Goal: Entertainment & Leisure: Consume media (video, audio)

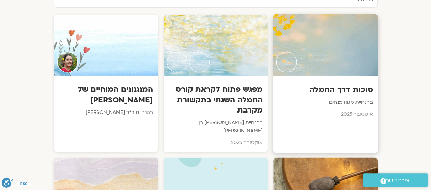
scroll to position [375, 0]
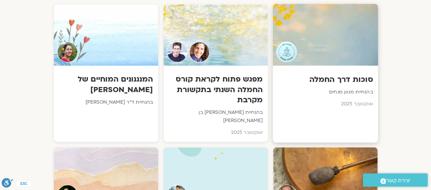
click at [333, 61] on div at bounding box center [324, 35] width 105 height 62
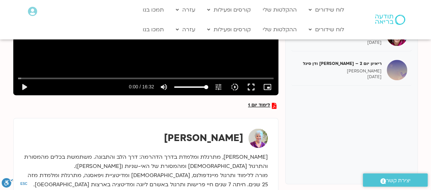
scroll to position [205, 0]
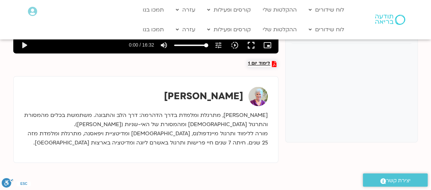
click at [262, 62] on span "לימוד יום 1" at bounding box center [259, 64] width 22 height 6
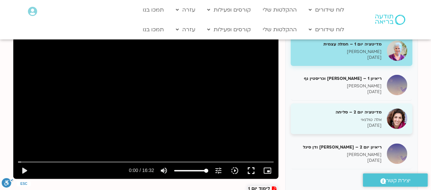
scroll to position [68, 0]
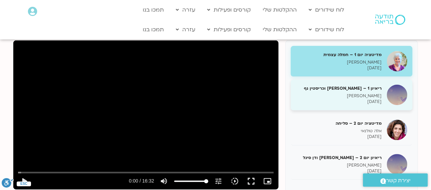
click at [354, 85] on h5 "ריאיון 1 – [PERSON_NAME] וכריסטין נף" at bounding box center [339, 88] width 86 height 6
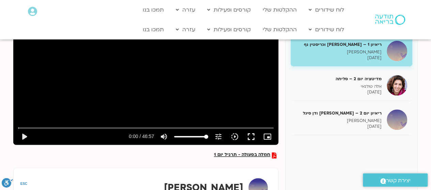
scroll to position [102, 0]
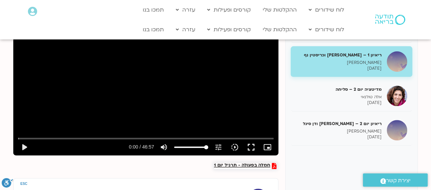
click at [248, 163] on span "חמלה בפעולה - תרגיל יום 1" at bounding box center [242, 166] width 56 height 6
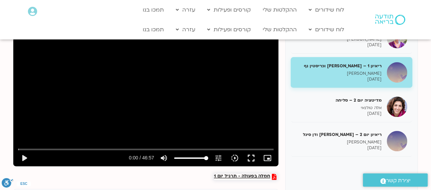
scroll to position [102, 0]
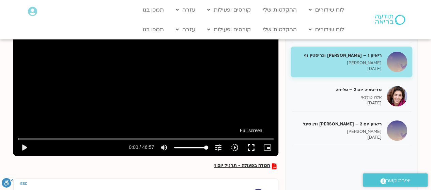
click at [250, 145] on button "fullscreen" at bounding box center [251, 148] width 16 height 16
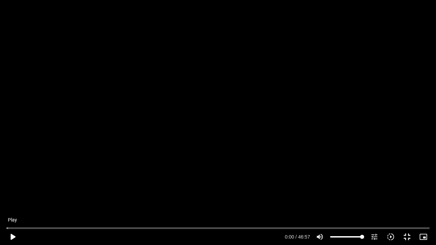
click at [14, 234] on button "play_arrow" at bounding box center [12, 237] width 16 height 16
type input "5.817732"
click at [10, 235] on button "pause" at bounding box center [12, 237] width 16 height 16
click at [14, 235] on button "play_arrow" at bounding box center [12, 237] width 16 height 16
click at [10, 234] on button "pause" at bounding box center [12, 237] width 16 height 16
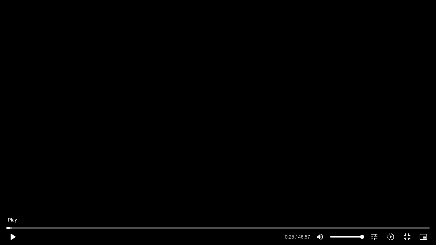
click at [8, 233] on button "play_arrow" at bounding box center [12, 237] width 16 height 16
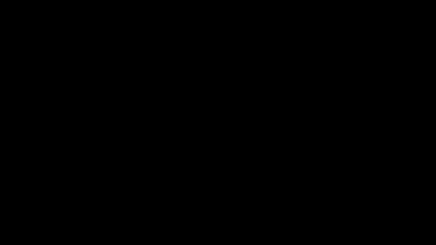
click at [11, 238] on button "pause" at bounding box center [12, 237] width 16 height 16
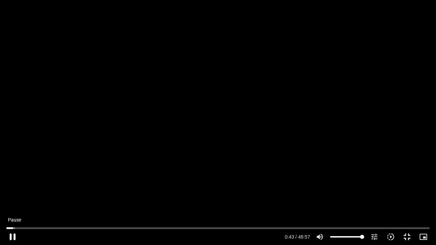
click at [12, 235] on button "pause" at bounding box center [12, 237] width 16 height 16
click at [13, 234] on button "play_arrow" at bounding box center [12, 237] width 16 height 16
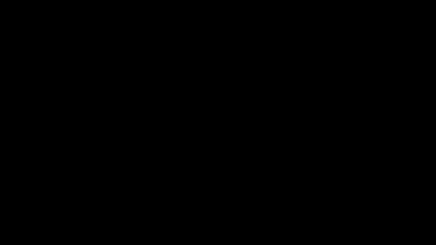
click at [12, 235] on button "pause" at bounding box center [12, 237] width 16 height 16
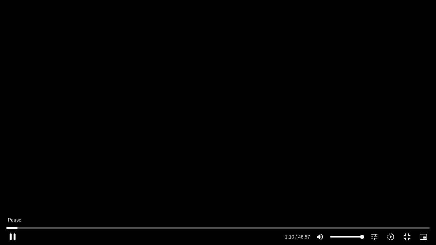
click at [17, 235] on button "pause" at bounding box center [12, 237] width 16 height 16
click at [5, 245] on button "play_arrow" at bounding box center [12, 237] width 16 height 16
click at [9, 236] on button "pause" at bounding box center [12, 237] width 16 height 16
click at [10, 234] on button "play_arrow" at bounding box center [12, 237] width 16 height 16
click at [10, 234] on button "pause" at bounding box center [12, 237] width 16 height 16
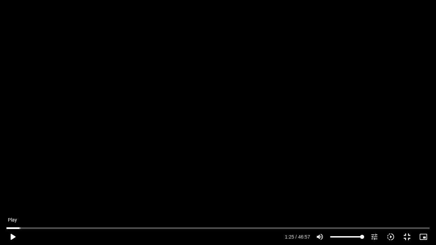
click at [13, 233] on button "play_arrow" at bounding box center [12, 237] width 16 height 16
click at [13, 234] on button "pause" at bounding box center [12, 237] width 16 height 16
click at [14, 234] on button "play_arrow" at bounding box center [12, 237] width 16 height 16
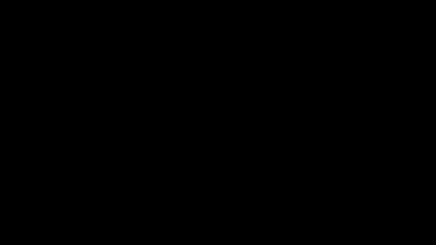
click at [14, 234] on button "pause" at bounding box center [12, 237] width 16 height 16
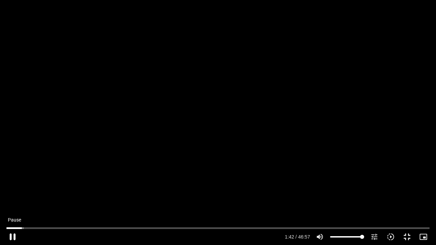
click at [14, 234] on button "pause" at bounding box center [12, 237] width 16 height 16
click at [10, 231] on button "play_arrow" at bounding box center [12, 237] width 16 height 16
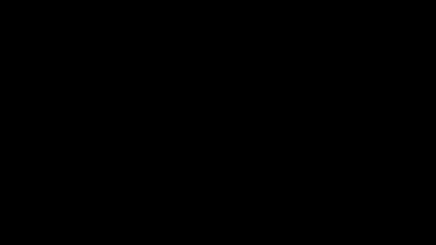
click at [10, 231] on button "pause" at bounding box center [12, 237] width 16 height 16
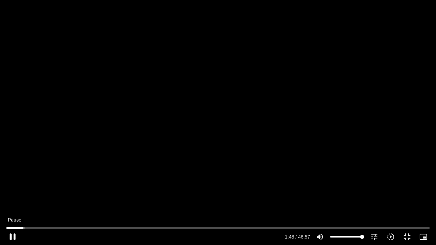
click at [13, 232] on button "pause" at bounding box center [12, 237] width 16 height 16
click at [12, 234] on button "play_arrow" at bounding box center [12, 237] width 16 height 16
click at [13, 236] on button "pause" at bounding box center [12, 237] width 16 height 16
drag, startPoint x: 14, startPoint y: 235, endPoint x: 18, endPoint y: 237, distance: 3.8
click at [17, 237] on button "play_arrow" at bounding box center [12, 237] width 16 height 16
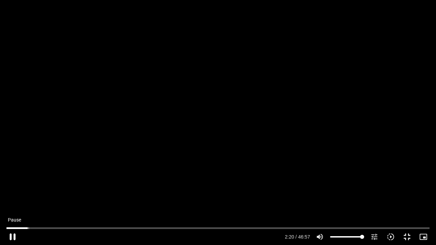
click at [13, 232] on button "pause" at bounding box center [12, 237] width 16 height 16
click at [13, 232] on button "play_arrow" at bounding box center [12, 237] width 16 height 16
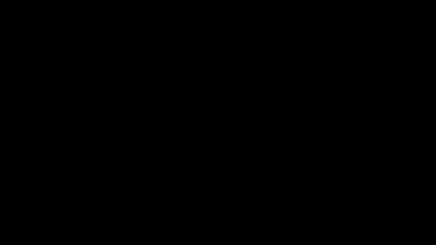
click at [13, 232] on button "pause" at bounding box center [12, 237] width 16 height 16
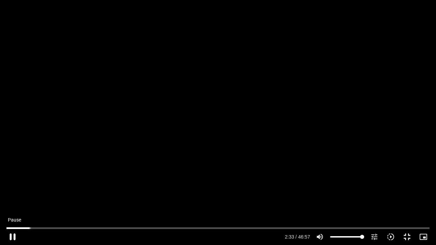
click at [7, 236] on button "pause" at bounding box center [12, 237] width 16 height 16
click at [14, 236] on button "play_arrow" at bounding box center [12, 237] width 16 height 16
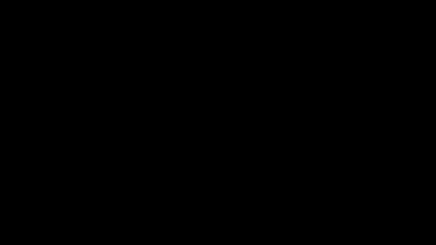
click at [14, 236] on button "pause" at bounding box center [12, 237] width 16 height 16
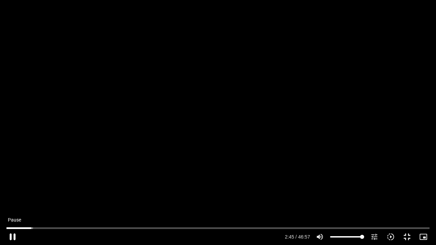
click at [10, 237] on button "pause" at bounding box center [12, 237] width 16 height 16
click at [9, 235] on button "play_arrow" at bounding box center [12, 237] width 16 height 16
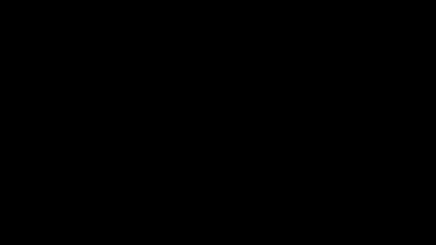
click at [6, 232] on button "pause" at bounding box center [12, 237] width 16 height 16
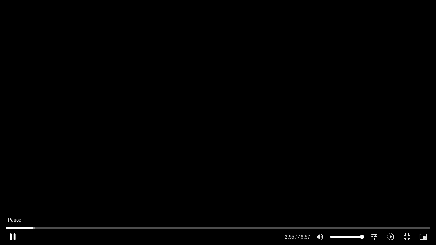
click at [11, 236] on button "pause" at bounding box center [12, 237] width 16 height 16
click at [10, 235] on button "play_arrow" at bounding box center [12, 237] width 16 height 16
click at [10, 236] on button "pause" at bounding box center [12, 237] width 16 height 16
click at [13, 235] on button "play_arrow" at bounding box center [12, 237] width 16 height 16
click at [14, 236] on button "pause" at bounding box center [12, 237] width 16 height 16
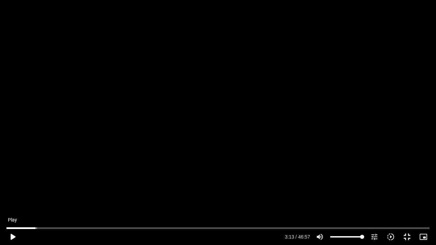
click at [14, 233] on button "play_arrow" at bounding box center [12, 237] width 16 height 16
click at [11, 237] on button "pause" at bounding box center [12, 237] width 16 height 16
click at [13, 236] on button "play_arrow" at bounding box center [12, 237] width 16 height 16
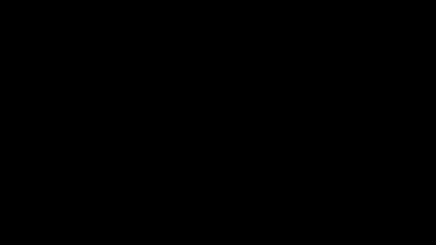
click at [13, 236] on button "pause" at bounding box center [12, 237] width 16 height 16
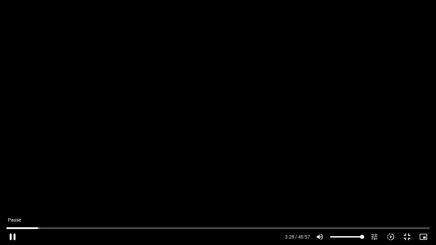
click at [11, 237] on button "pause" at bounding box center [12, 237] width 16 height 16
click at [12, 235] on button "play_arrow" at bounding box center [12, 237] width 16 height 16
click at [13, 233] on button "pause" at bounding box center [12, 237] width 16 height 16
click at [13, 237] on button "play_arrow" at bounding box center [12, 237] width 16 height 16
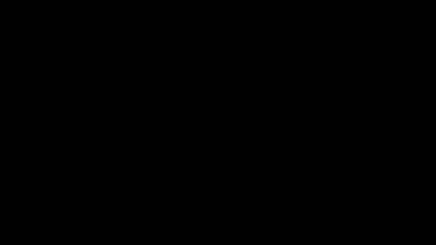
click at [13, 237] on button "pause" at bounding box center [12, 237] width 16 height 16
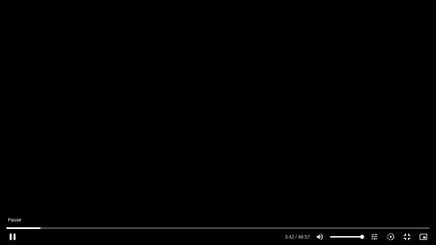
click at [14, 236] on button "pause" at bounding box center [12, 237] width 16 height 16
click at [12, 233] on button "play_arrow" at bounding box center [12, 237] width 16 height 16
click at [15, 233] on button "pause" at bounding box center [12, 237] width 16 height 16
click at [15, 233] on button "play_arrow" at bounding box center [12, 237] width 16 height 16
click at [14, 236] on button "pause" at bounding box center [12, 237] width 16 height 16
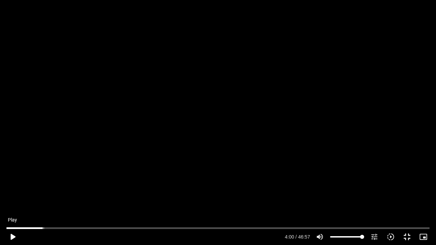
click at [13, 237] on button "play_arrow" at bounding box center [12, 237] width 16 height 16
click at [15, 238] on button "pause" at bounding box center [12, 237] width 16 height 16
click at [13, 236] on button "play_arrow" at bounding box center [12, 237] width 16 height 16
click at [13, 236] on button "pause" at bounding box center [12, 237] width 16 height 16
click at [11, 232] on button "play_arrow" at bounding box center [12, 237] width 16 height 16
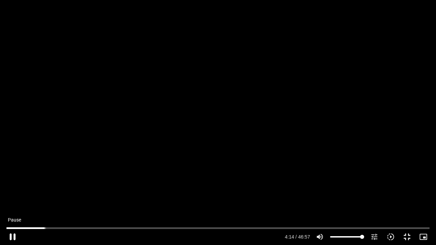
click at [10, 233] on button "pause" at bounding box center [12, 237] width 16 height 16
click at [17, 236] on button "play_arrow" at bounding box center [12, 237] width 16 height 16
click at [14, 235] on button "pause" at bounding box center [12, 237] width 16 height 16
click at [12, 236] on button "play_arrow" at bounding box center [12, 237] width 16 height 16
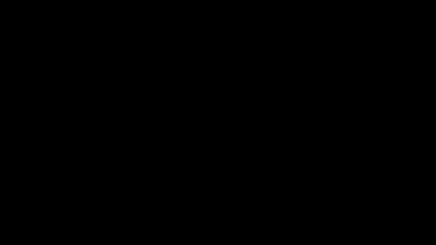
click at [12, 236] on button "pause" at bounding box center [12, 237] width 16 height 16
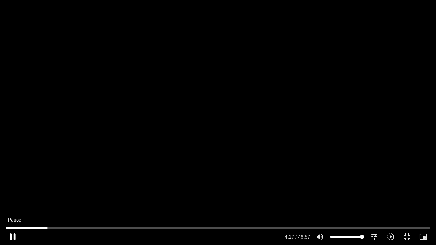
click at [14, 235] on button "pause" at bounding box center [12, 237] width 16 height 16
click at [11, 237] on button "play_arrow" at bounding box center [12, 237] width 16 height 16
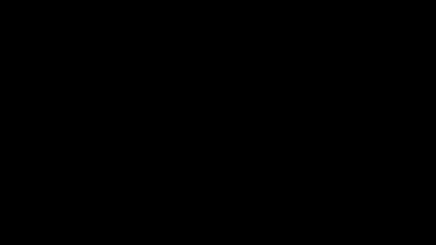
click at [11, 237] on button "pause" at bounding box center [12, 237] width 16 height 16
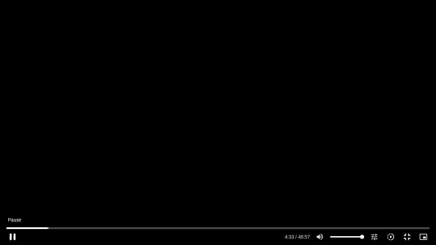
click at [12, 235] on button "pause" at bounding box center [12, 237] width 16 height 16
click at [12, 235] on button "play_arrow" at bounding box center [12, 237] width 16 height 16
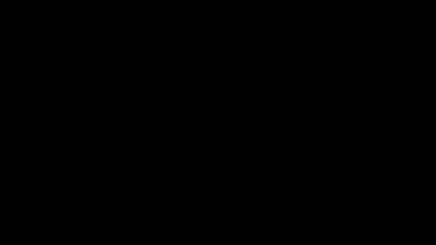
click at [18, 235] on button "pause" at bounding box center [12, 237] width 16 height 16
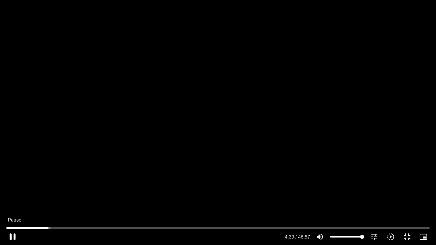
click at [16, 235] on button "pause" at bounding box center [12, 237] width 16 height 16
click at [12, 235] on button "play_arrow" at bounding box center [12, 237] width 16 height 16
click at [9, 238] on button "pause" at bounding box center [12, 237] width 16 height 16
click at [12, 234] on button "play_arrow" at bounding box center [12, 237] width 16 height 16
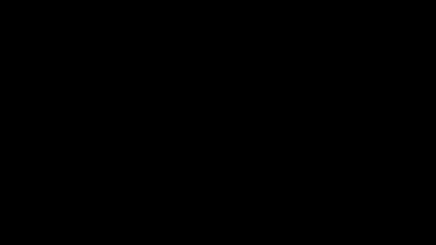
click at [13, 234] on button "pause" at bounding box center [12, 237] width 16 height 16
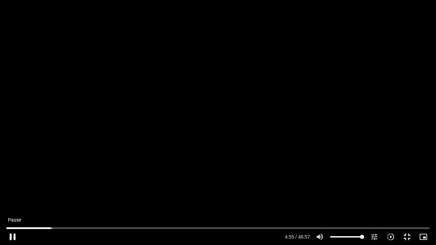
click at [13, 234] on button "pause" at bounding box center [12, 237] width 16 height 16
click at [14, 236] on button "play_arrow" at bounding box center [12, 237] width 16 height 16
click at [12, 233] on button "pause" at bounding box center [12, 237] width 16 height 16
click at [15, 233] on button "play_arrow" at bounding box center [12, 237] width 16 height 16
click at [16, 233] on button "pause" at bounding box center [12, 237] width 16 height 16
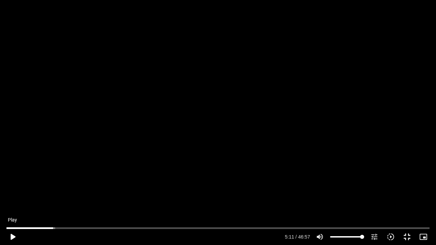
click at [16, 232] on button "play_arrow" at bounding box center [12, 237] width 16 height 16
click at [12, 234] on button "pause" at bounding box center [12, 237] width 16 height 16
click at [13, 234] on button "play_arrow" at bounding box center [12, 237] width 16 height 16
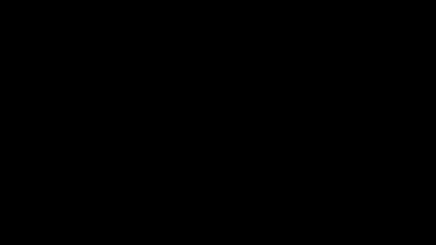
click at [13, 234] on button "pause" at bounding box center [12, 237] width 16 height 16
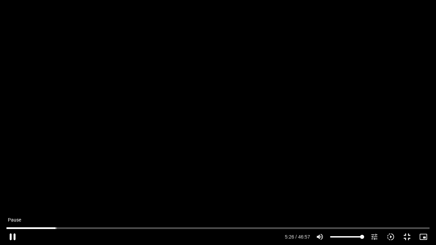
click at [12, 234] on button "pause" at bounding box center [12, 237] width 16 height 16
click at [13, 235] on button "play_arrow" at bounding box center [12, 237] width 16 height 16
click at [12, 235] on button "pause" at bounding box center [12, 237] width 16 height 16
click at [12, 235] on button "play_arrow" at bounding box center [12, 237] width 16 height 16
click at [10, 235] on button "pause" at bounding box center [12, 237] width 16 height 16
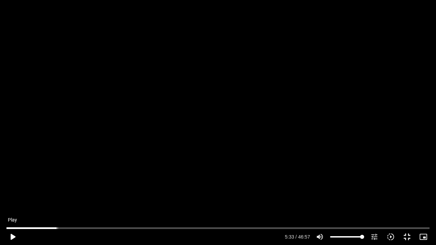
click at [12, 234] on button "play_arrow" at bounding box center [12, 237] width 16 height 16
click at [12, 234] on button "pause" at bounding box center [12, 237] width 16 height 16
click at [13, 235] on button "play_arrow" at bounding box center [12, 237] width 16 height 16
click at [10, 236] on button "pause" at bounding box center [12, 237] width 16 height 16
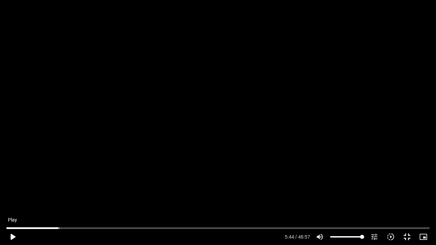
click at [12, 233] on button "play_arrow" at bounding box center [12, 237] width 16 height 16
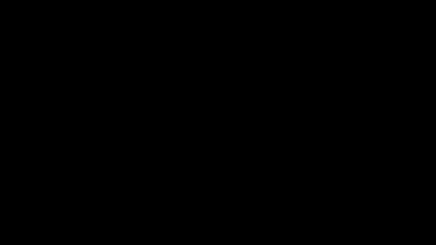
click at [13, 235] on button "pause" at bounding box center [12, 237] width 16 height 16
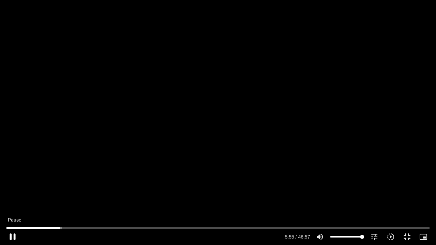
click at [15, 233] on button "pause" at bounding box center [12, 237] width 16 height 16
click at [14, 234] on button "play_arrow" at bounding box center [12, 237] width 16 height 16
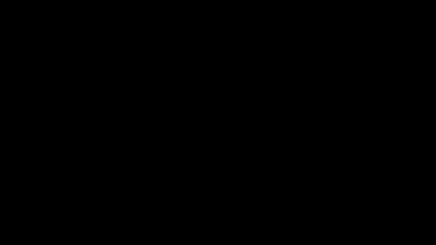
click at [14, 234] on button "pause" at bounding box center [12, 237] width 16 height 16
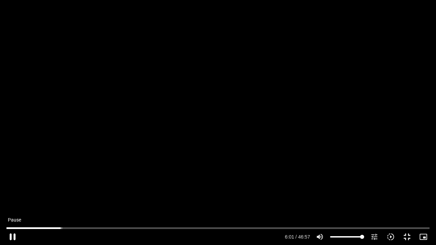
click at [14, 235] on button "pause" at bounding box center [12, 237] width 16 height 16
click at [13, 235] on button "play_arrow" at bounding box center [12, 237] width 16 height 16
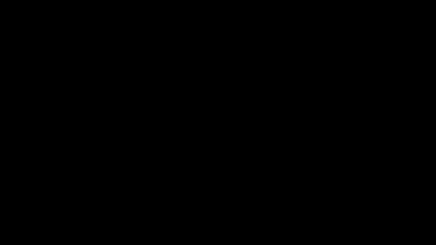
click at [16, 235] on button "pause" at bounding box center [12, 237] width 16 height 16
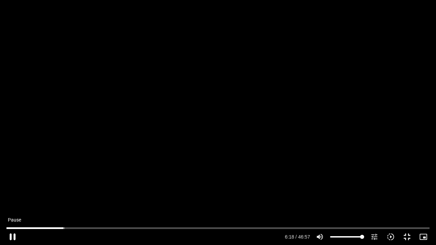
click at [12, 235] on button "pause" at bounding box center [12, 237] width 16 height 16
click at [14, 237] on button "play_arrow" at bounding box center [12, 237] width 16 height 16
click at [11, 236] on button "pause" at bounding box center [12, 237] width 16 height 16
click at [13, 234] on button "play_arrow" at bounding box center [12, 237] width 16 height 16
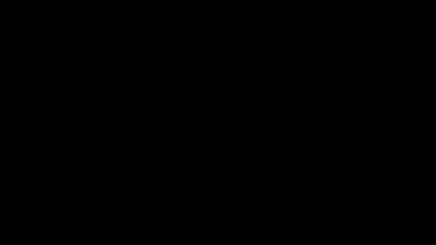
click at [13, 234] on button "pause" at bounding box center [12, 237] width 16 height 16
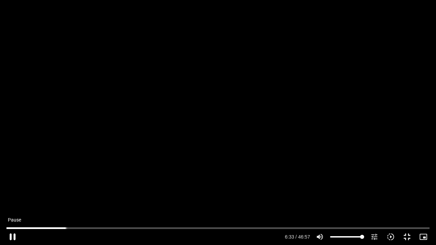
click at [9, 236] on button "pause" at bounding box center [12, 237] width 16 height 16
click at [12, 236] on button "play_arrow" at bounding box center [12, 237] width 16 height 16
click at [13, 236] on button "pause" at bounding box center [12, 237] width 16 height 16
click at [14, 233] on button "play_arrow" at bounding box center [12, 237] width 16 height 16
click at [11, 234] on button "pause" at bounding box center [12, 237] width 16 height 16
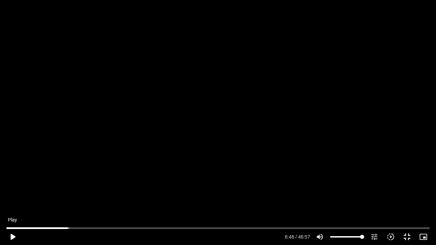
click at [14, 235] on button "play_arrow" at bounding box center [12, 237] width 16 height 16
click at [8, 237] on button "pause" at bounding box center [12, 237] width 16 height 16
click at [14, 235] on button "play_arrow" at bounding box center [12, 237] width 16 height 16
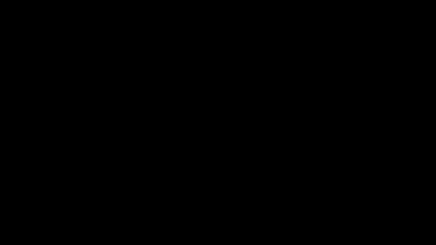
click at [14, 235] on button "pause" at bounding box center [12, 237] width 16 height 16
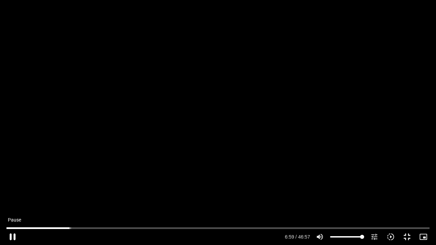
click at [14, 234] on button "pause" at bounding box center [12, 237] width 16 height 16
click at [69, 229] on input "Seek" at bounding box center [217, 228] width 423 height 4
click at [67, 230] on div at bounding box center [152, 237] width 262 height 16
click at [68, 229] on input "Seek" at bounding box center [217, 228] width 423 height 4
click at [15, 236] on button "play_arrow" at bounding box center [12, 237] width 16 height 16
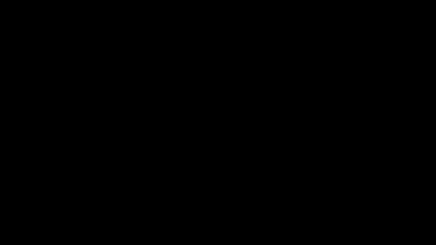
click at [11, 234] on button "pause" at bounding box center [12, 237] width 16 height 16
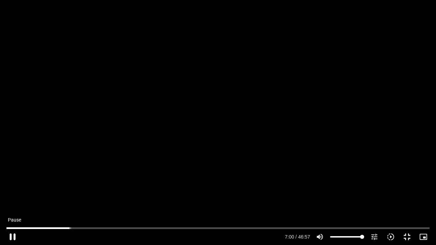
click at [13, 232] on button "pause" at bounding box center [12, 237] width 16 height 16
click at [13, 236] on button "play_arrow" at bounding box center [12, 237] width 16 height 16
click at [11, 237] on button "pause" at bounding box center [12, 237] width 16 height 16
click at [12, 236] on button "play_arrow" at bounding box center [12, 237] width 16 height 16
click at [12, 236] on button "pause" at bounding box center [12, 237] width 16 height 16
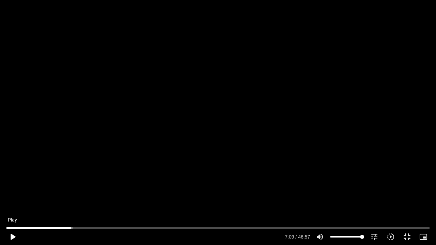
click at [12, 235] on button "play_arrow" at bounding box center [12, 237] width 16 height 16
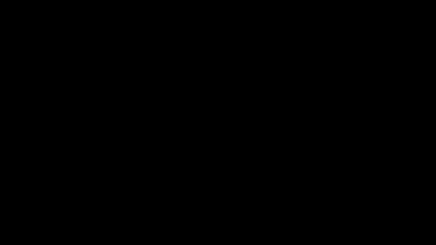
click at [12, 235] on button "pause" at bounding box center [12, 237] width 16 height 16
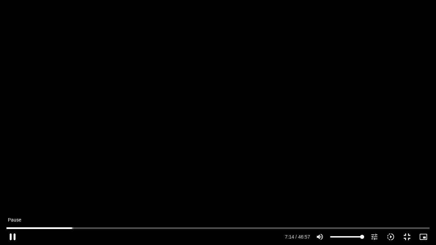
click at [14, 235] on button "pause" at bounding box center [12, 237] width 16 height 16
click at [10, 237] on button "play_arrow" at bounding box center [12, 237] width 16 height 16
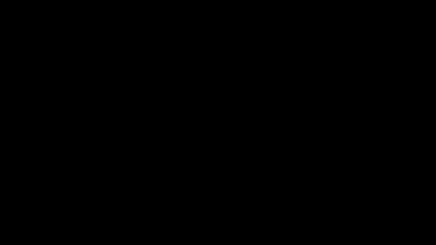
click at [10, 237] on button "pause" at bounding box center [12, 237] width 16 height 16
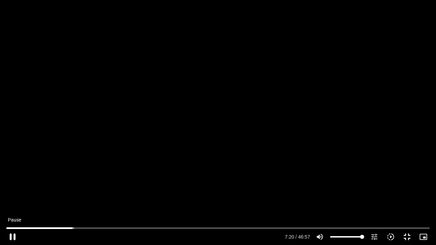
click at [14, 234] on button "pause" at bounding box center [12, 237] width 16 height 16
click at [10, 234] on button "play_arrow" at bounding box center [12, 237] width 16 height 16
click at [9, 234] on button "pause" at bounding box center [12, 237] width 16 height 16
click at [10, 236] on button "play_arrow" at bounding box center [12, 237] width 16 height 16
click at [10, 236] on button "pause" at bounding box center [12, 237] width 16 height 16
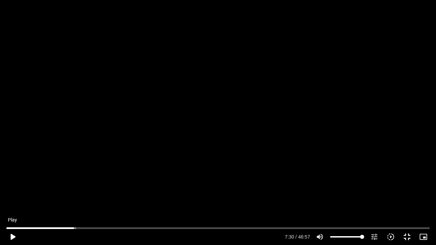
click at [13, 234] on button "play_arrow" at bounding box center [12, 237] width 16 height 16
click at [17, 236] on button "pause" at bounding box center [12, 237] width 16 height 16
click at [12, 235] on button "play_arrow" at bounding box center [12, 237] width 16 height 16
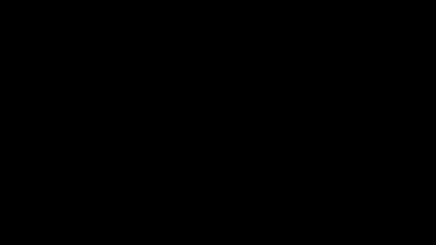
click at [12, 235] on button "pause" at bounding box center [12, 237] width 16 height 16
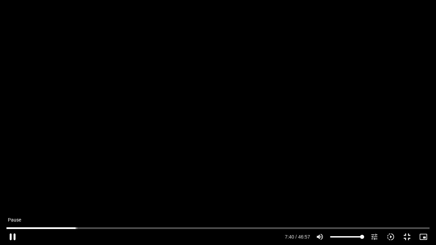
click at [16, 233] on button "pause" at bounding box center [12, 237] width 16 height 16
click at [12, 235] on button "play_arrow" at bounding box center [12, 237] width 16 height 16
click at [15, 235] on button "pause" at bounding box center [12, 237] width 16 height 16
click at [16, 234] on button "play_arrow" at bounding box center [12, 237] width 16 height 16
click at [16, 234] on button "pause" at bounding box center [12, 237] width 16 height 16
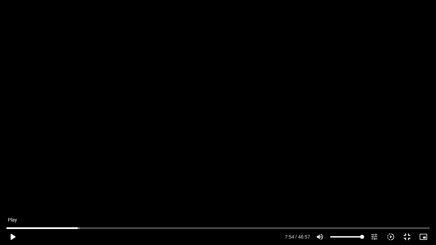
click at [15, 234] on button "play_arrow" at bounding box center [12, 237] width 16 height 16
click at [16, 234] on button "pause" at bounding box center [12, 237] width 16 height 16
click at [11, 237] on button "play_arrow" at bounding box center [12, 237] width 16 height 16
click at [12, 236] on button "pause" at bounding box center [12, 237] width 16 height 16
click at [12, 236] on button "play_arrow" at bounding box center [12, 237] width 16 height 16
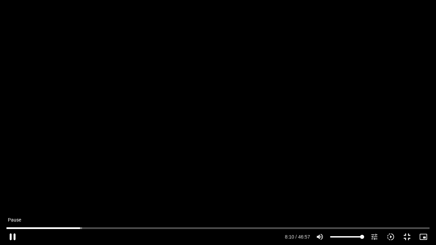
click at [14, 236] on button "pause" at bounding box center [12, 237] width 16 height 16
click at [11, 234] on button "play_arrow" at bounding box center [12, 237] width 16 height 16
click at [13, 236] on button "pause" at bounding box center [12, 237] width 16 height 16
click at [14, 235] on button "play_arrow" at bounding box center [12, 237] width 16 height 16
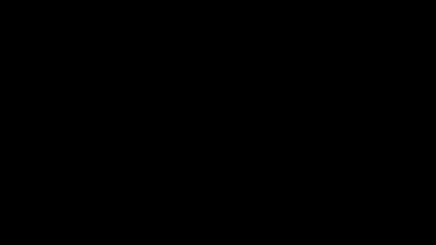
click at [14, 235] on button "pause" at bounding box center [12, 237] width 16 height 16
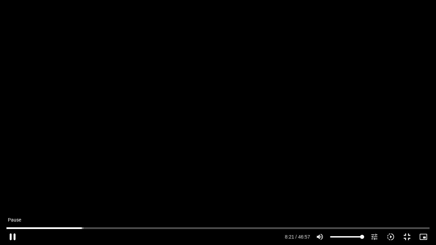
click at [14, 234] on button "pause" at bounding box center [12, 237] width 16 height 16
click at [12, 234] on button "play_arrow" at bounding box center [12, 237] width 16 height 16
click at [12, 234] on button "pause" at bounding box center [12, 237] width 16 height 16
click at [13, 234] on button "play_arrow" at bounding box center [12, 237] width 16 height 16
click at [15, 232] on button "pause" at bounding box center [12, 237] width 16 height 16
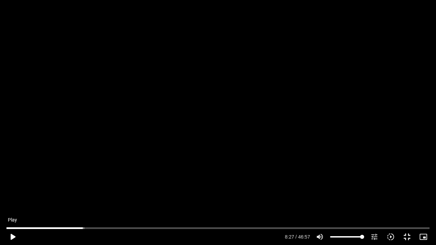
click at [16, 231] on button "play_arrow" at bounding box center [12, 237] width 16 height 16
click at [14, 235] on button "pause" at bounding box center [12, 237] width 16 height 16
click at [11, 236] on button "play_arrow" at bounding box center [12, 237] width 16 height 16
click at [11, 235] on button "pause" at bounding box center [12, 237] width 16 height 16
click at [11, 234] on button "play_arrow" at bounding box center [12, 237] width 16 height 16
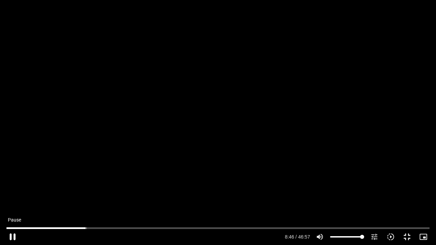
click at [12, 234] on button "pause" at bounding box center [12, 237] width 16 height 16
click at [12, 233] on button "play_arrow" at bounding box center [12, 237] width 16 height 16
click at [15, 237] on button "pause" at bounding box center [12, 237] width 16 height 16
click at [11, 234] on button "play_arrow" at bounding box center [12, 237] width 16 height 16
click at [12, 234] on button "pause" at bounding box center [12, 237] width 16 height 16
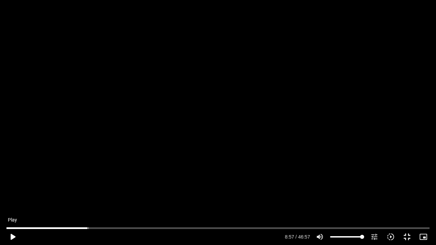
click at [12, 236] on button "play_arrow" at bounding box center [12, 237] width 16 height 16
click at [12, 236] on button "pause" at bounding box center [12, 237] width 16 height 16
click at [13, 236] on button "play_arrow" at bounding box center [12, 237] width 16 height 16
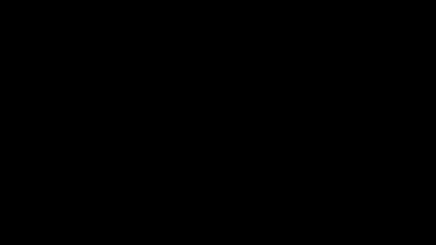
click at [13, 236] on button "pause" at bounding box center [12, 237] width 16 height 16
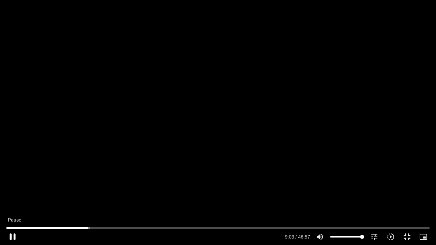
click at [13, 233] on button "pause" at bounding box center [12, 237] width 16 height 16
click at [13, 236] on button "play_arrow" at bounding box center [12, 237] width 16 height 16
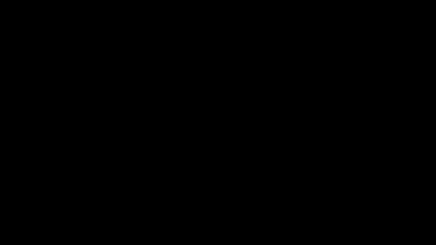
click at [13, 236] on button "pause" at bounding box center [12, 237] width 16 height 16
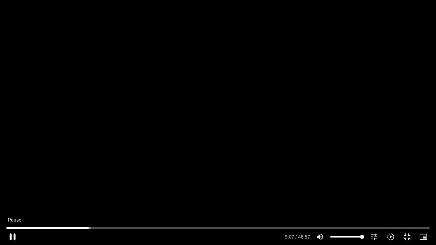
click at [14, 234] on button "pause" at bounding box center [12, 237] width 16 height 16
click at [15, 235] on button "play_arrow" at bounding box center [12, 237] width 16 height 16
click at [14, 235] on button "pause" at bounding box center [12, 237] width 16 height 16
click at [14, 232] on button "play_arrow" at bounding box center [12, 237] width 16 height 16
click at [14, 234] on button "pause" at bounding box center [12, 237] width 16 height 16
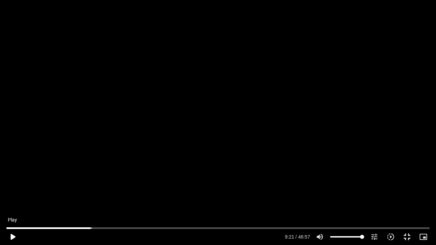
click at [12, 237] on button "play_arrow" at bounding box center [12, 237] width 16 height 16
click at [14, 236] on button "pause" at bounding box center [12, 237] width 16 height 16
click at [16, 234] on button "play_arrow" at bounding box center [12, 237] width 16 height 16
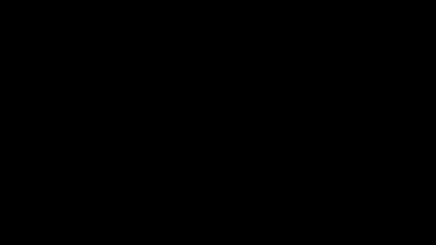
click at [16, 234] on button "pause" at bounding box center [12, 237] width 16 height 16
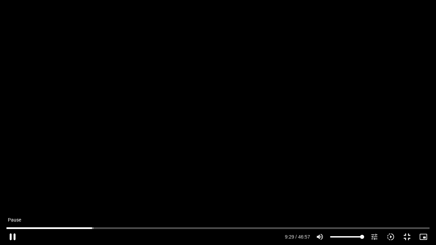
click at [11, 236] on button "pause" at bounding box center [12, 237] width 16 height 16
click at [10, 234] on button "play_arrow" at bounding box center [12, 237] width 16 height 16
click at [12, 234] on button "pause" at bounding box center [12, 237] width 16 height 16
click at [14, 235] on button "play_arrow" at bounding box center [12, 237] width 16 height 16
click at [11, 236] on button "pause" at bounding box center [12, 237] width 16 height 16
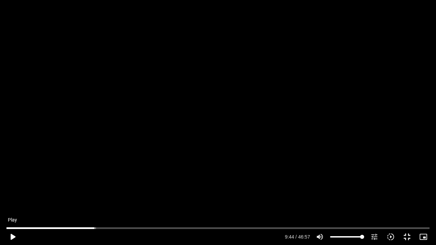
click at [12, 234] on button "play_arrow" at bounding box center [12, 237] width 16 height 16
click at [13, 234] on button "pause" at bounding box center [12, 237] width 16 height 16
click at [14, 234] on button "play_arrow" at bounding box center [12, 237] width 16 height 16
click at [14, 233] on button "pause" at bounding box center [12, 237] width 16 height 16
click at [12, 234] on button "play_arrow" at bounding box center [12, 237] width 16 height 16
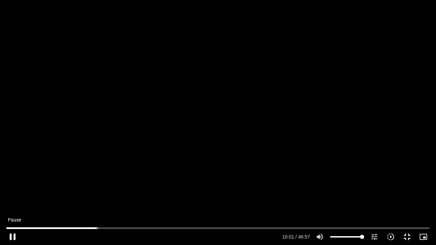
click at [14, 234] on button "pause" at bounding box center [12, 237] width 16 height 16
click at [13, 235] on button "play_arrow" at bounding box center [12, 237] width 16 height 16
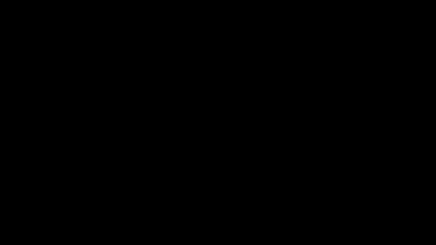
click at [12, 234] on button "pause" at bounding box center [12, 237] width 16 height 16
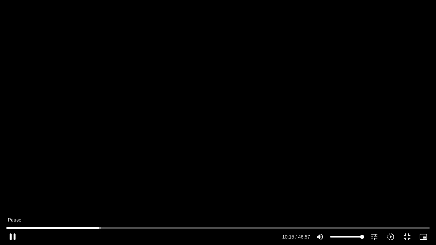
click at [11, 234] on button "pause" at bounding box center [12, 237] width 16 height 16
click at [12, 234] on button "play_arrow" at bounding box center [12, 237] width 16 height 16
click at [10, 233] on button "pause" at bounding box center [12, 237] width 16 height 16
click at [13, 235] on button "play_arrow" at bounding box center [12, 237] width 16 height 16
click at [11, 233] on button "pause" at bounding box center [12, 237] width 16 height 16
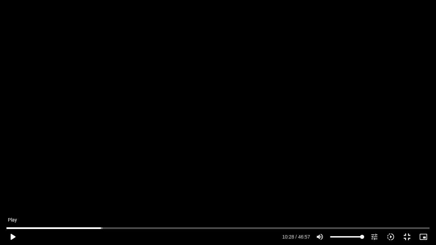
click at [11, 237] on button "play_arrow" at bounding box center [12, 237] width 16 height 16
click at [11, 236] on button "pause" at bounding box center [12, 237] width 16 height 16
click at [10, 234] on button "play_arrow" at bounding box center [12, 237] width 16 height 16
click at [12, 236] on button "pause" at bounding box center [12, 237] width 16 height 16
click at [13, 236] on button "play_arrow" at bounding box center [12, 237] width 16 height 16
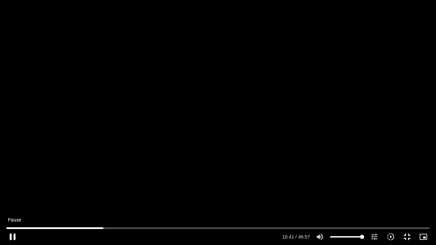
click at [13, 236] on button "pause" at bounding box center [12, 237] width 16 height 16
click at [12, 237] on button "play_arrow" at bounding box center [12, 237] width 16 height 16
click at [15, 236] on button "pause" at bounding box center [12, 237] width 16 height 16
click at [12, 233] on button "play_arrow" at bounding box center [12, 237] width 16 height 16
click at [10, 235] on button "pause" at bounding box center [12, 237] width 16 height 16
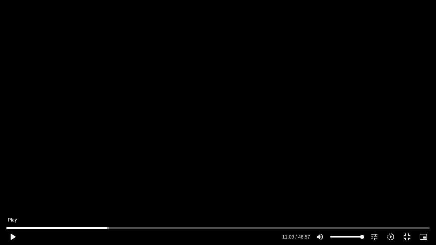
click at [12, 235] on button "play_arrow" at bounding box center [12, 237] width 16 height 16
click at [12, 235] on button "pause" at bounding box center [12, 237] width 16 height 16
click at [17, 234] on button "play_arrow" at bounding box center [12, 237] width 16 height 16
click at [14, 234] on button "pause" at bounding box center [12, 237] width 16 height 16
click at [11, 236] on button "play_arrow" at bounding box center [12, 237] width 16 height 16
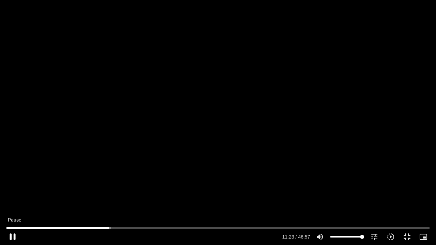
click at [11, 236] on button "pause" at bounding box center [12, 237] width 16 height 16
click at [13, 235] on button "play_arrow" at bounding box center [12, 237] width 16 height 16
click at [13, 234] on button "pause" at bounding box center [12, 237] width 16 height 16
click at [11, 236] on button "play_arrow" at bounding box center [12, 237] width 16 height 16
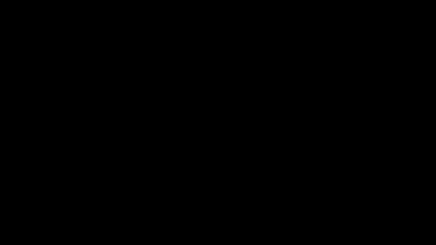
click at [11, 236] on button "pause" at bounding box center [12, 237] width 16 height 16
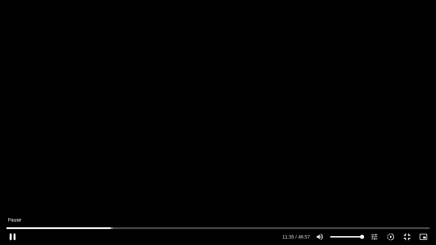
click at [10, 234] on button "pause" at bounding box center [12, 237] width 16 height 16
click at [15, 235] on button "play_arrow" at bounding box center [12, 237] width 16 height 16
click at [16, 235] on button "pause" at bounding box center [12, 237] width 16 height 16
click at [12, 234] on button "play_arrow" at bounding box center [12, 237] width 16 height 16
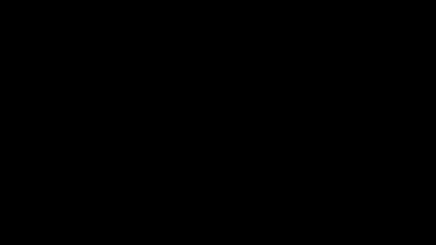
click at [12, 234] on button "pause" at bounding box center [12, 237] width 16 height 16
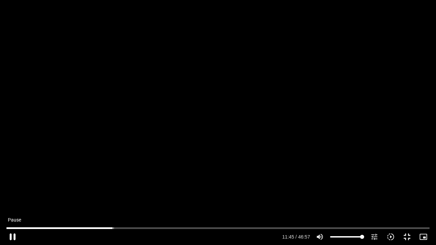
click at [15, 232] on button "pause" at bounding box center [12, 237] width 16 height 16
click at [12, 235] on button "play_arrow" at bounding box center [12, 237] width 16 height 16
click at [14, 236] on button "pause" at bounding box center [12, 237] width 16 height 16
click at [13, 237] on button "play_arrow" at bounding box center [12, 237] width 16 height 16
click at [14, 234] on button "pause" at bounding box center [12, 237] width 16 height 16
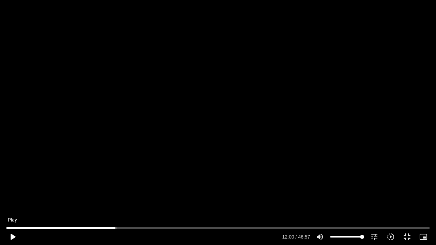
click at [11, 234] on button "play_arrow" at bounding box center [12, 237] width 16 height 16
click at [13, 234] on button "pause" at bounding box center [12, 237] width 16 height 16
click at [12, 233] on button "play_arrow" at bounding box center [12, 237] width 16 height 16
click at [12, 233] on button "pause" at bounding box center [12, 237] width 16 height 16
click at [12, 237] on button "play_arrow" at bounding box center [12, 237] width 16 height 16
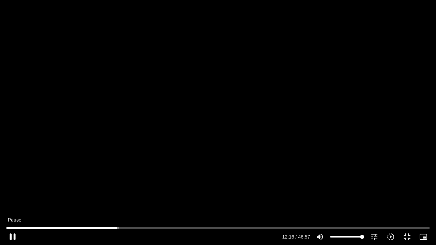
click at [15, 237] on button "pause" at bounding box center [12, 237] width 16 height 16
click at [12, 236] on button "play_arrow" at bounding box center [12, 237] width 16 height 16
click at [13, 235] on button "pause" at bounding box center [12, 237] width 16 height 16
click at [12, 233] on button "play_arrow" at bounding box center [12, 237] width 16 height 16
click at [13, 234] on button "pause" at bounding box center [12, 237] width 16 height 16
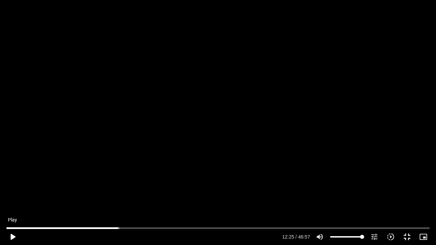
click at [13, 233] on button "play_arrow" at bounding box center [12, 237] width 16 height 16
click at [13, 232] on button "pause" at bounding box center [12, 237] width 16 height 16
click at [13, 234] on button "play_arrow" at bounding box center [12, 237] width 16 height 16
click at [13, 234] on button "pause" at bounding box center [12, 237] width 16 height 16
click at [10, 232] on button "pause" at bounding box center [12, 237] width 16 height 16
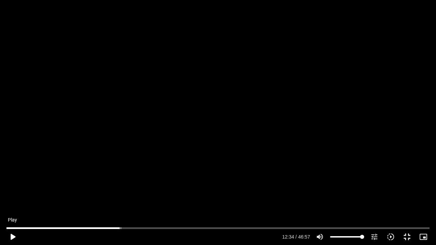
click at [10, 236] on button "play_arrow" at bounding box center [12, 237] width 16 height 16
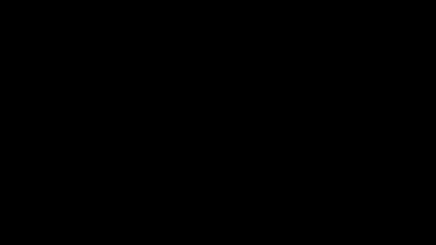
click at [10, 236] on button "pause" at bounding box center [12, 237] width 16 height 16
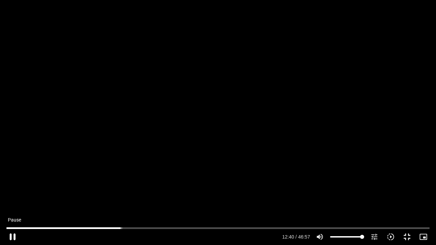
click at [13, 233] on button "pause" at bounding box center [12, 237] width 16 height 16
click at [13, 233] on button "play_arrow" at bounding box center [12, 237] width 16 height 16
click at [13, 233] on button "pause" at bounding box center [12, 237] width 16 height 16
click at [10, 233] on button "play_arrow" at bounding box center [12, 237] width 16 height 16
click at [15, 234] on button "pause" at bounding box center [12, 237] width 16 height 16
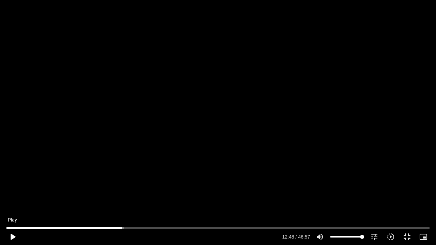
click at [10, 237] on button "play_arrow" at bounding box center [12, 237] width 16 height 16
click at [11, 236] on button "pause" at bounding box center [12, 237] width 16 height 16
click at [11, 235] on button "play_arrow" at bounding box center [12, 237] width 16 height 16
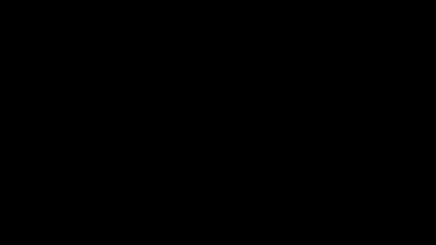
click at [11, 235] on button "pause" at bounding box center [12, 237] width 16 height 16
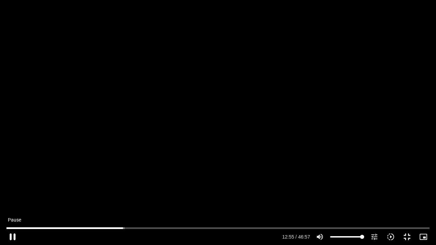
click at [12, 232] on button "pause" at bounding box center [12, 237] width 16 height 16
click at [12, 235] on button "play_arrow" at bounding box center [12, 237] width 16 height 16
click at [13, 234] on button "pause" at bounding box center [12, 237] width 16 height 16
click at [16, 235] on button "play_arrow" at bounding box center [12, 237] width 16 height 16
click at [16, 235] on button "pause" at bounding box center [12, 237] width 16 height 16
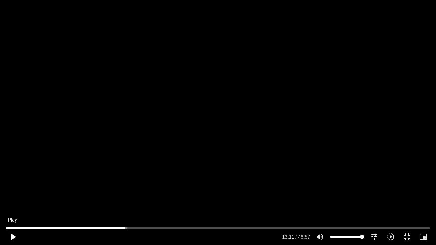
click at [10, 232] on button "play_arrow" at bounding box center [12, 237] width 16 height 16
click at [11, 232] on button "pause" at bounding box center [12, 237] width 16 height 16
click at [10, 236] on button "play_arrow" at bounding box center [12, 237] width 16 height 16
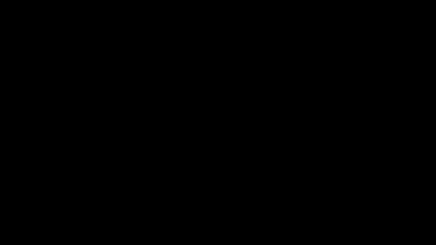
click at [12, 236] on button "pause" at bounding box center [12, 237] width 16 height 16
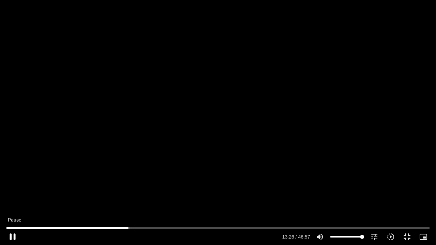
click at [12, 235] on button "pause" at bounding box center [12, 237] width 16 height 16
click at [12, 233] on button "play_arrow" at bounding box center [12, 237] width 16 height 16
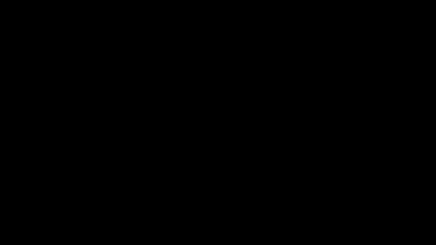
click at [12, 233] on button "pause" at bounding box center [12, 237] width 16 height 16
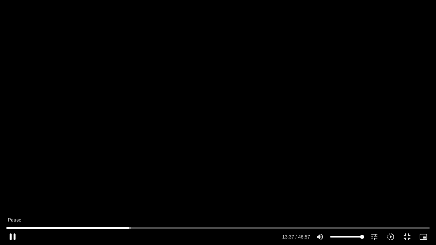
click at [12, 231] on button "pause" at bounding box center [12, 237] width 16 height 16
click at [14, 237] on button "play_arrow" at bounding box center [12, 237] width 16 height 16
click at [12, 233] on button "pause" at bounding box center [12, 237] width 16 height 16
click at [12, 234] on button "play_arrow" at bounding box center [12, 237] width 16 height 16
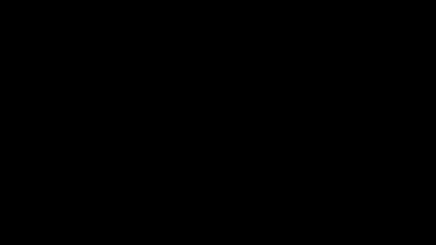
click at [12, 234] on button "pause" at bounding box center [12, 237] width 16 height 16
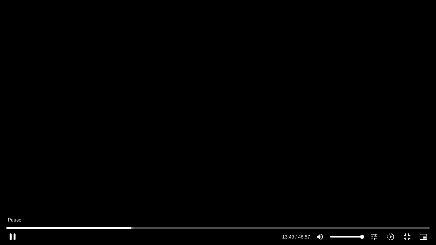
click at [11, 232] on button "pause" at bounding box center [12, 237] width 16 height 16
click at [12, 234] on button "play_arrow" at bounding box center [12, 237] width 16 height 16
click at [9, 236] on button "pause" at bounding box center [12, 237] width 16 height 16
click at [4, 229] on button "play_arrow" at bounding box center [12, 237] width 16 height 16
click at [13, 236] on button "pause" at bounding box center [12, 237] width 16 height 16
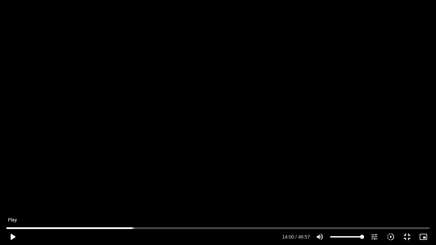
click at [15, 236] on button "play_arrow" at bounding box center [12, 237] width 16 height 16
click at [10, 233] on button "pause" at bounding box center [12, 237] width 16 height 16
click at [14, 237] on button "play_arrow" at bounding box center [12, 237] width 16 height 16
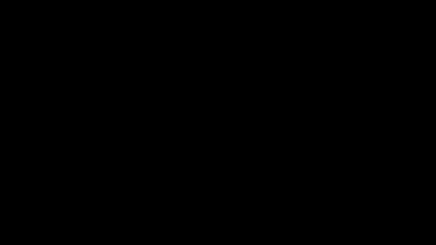
click at [14, 237] on button "pause" at bounding box center [12, 237] width 16 height 16
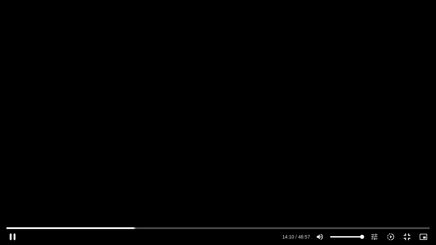
click at [21, 232] on div at bounding box center [151, 237] width 260 height 16
click at [9, 235] on button "pause" at bounding box center [12, 237] width 16 height 16
click at [13, 236] on button "play_arrow" at bounding box center [12, 237] width 16 height 16
click at [19, 235] on button "pause" at bounding box center [12, 237] width 16 height 16
click at [14, 235] on button "play_arrow" at bounding box center [12, 237] width 16 height 16
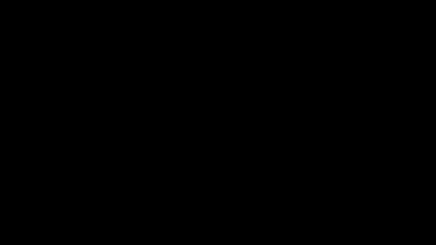
click at [14, 235] on button "pause" at bounding box center [12, 237] width 16 height 16
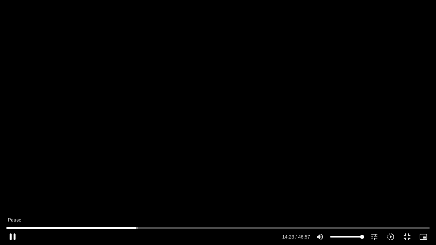
click at [15, 234] on button "pause" at bounding box center [12, 237] width 16 height 16
click at [12, 237] on button "play_arrow" at bounding box center [12, 237] width 16 height 16
click at [12, 236] on button "pause" at bounding box center [12, 237] width 16 height 16
click at [12, 236] on button "play_arrow" at bounding box center [12, 237] width 16 height 16
click at [13, 234] on button "pause" at bounding box center [12, 237] width 16 height 16
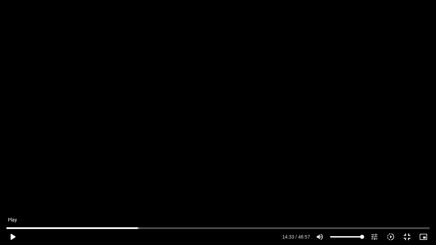
click at [12, 234] on button "play_arrow" at bounding box center [12, 237] width 16 height 16
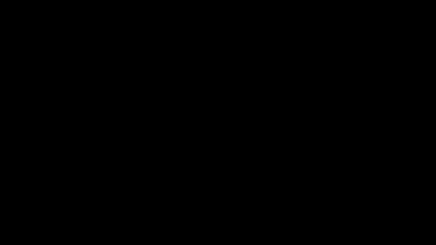
click at [12, 234] on button "pause" at bounding box center [12, 237] width 16 height 16
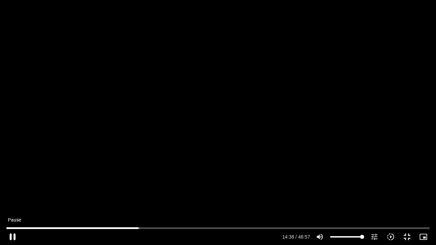
click at [9, 231] on button "pause" at bounding box center [12, 237] width 16 height 16
click at [11, 234] on button "play_arrow" at bounding box center [12, 237] width 16 height 16
click at [14, 234] on button "pause" at bounding box center [12, 237] width 16 height 16
click at [14, 233] on button "play_arrow" at bounding box center [12, 237] width 16 height 16
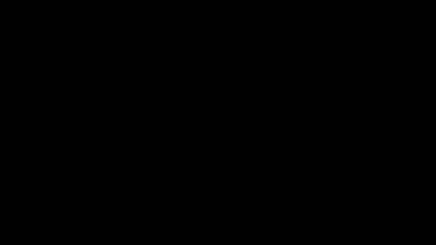
click at [14, 233] on button "pause" at bounding box center [12, 237] width 16 height 16
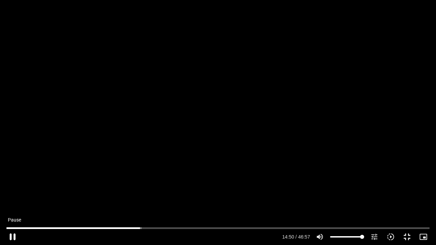
click at [13, 232] on button "pause" at bounding box center [12, 237] width 16 height 16
click at [12, 235] on button "play_arrow" at bounding box center [12, 237] width 16 height 16
click at [12, 235] on button "pause" at bounding box center [12, 237] width 16 height 16
click at [10, 235] on button "play_arrow" at bounding box center [12, 237] width 16 height 16
click at [12, 234] on button "pause" at bounding box center [12, 237] width 16 height 16
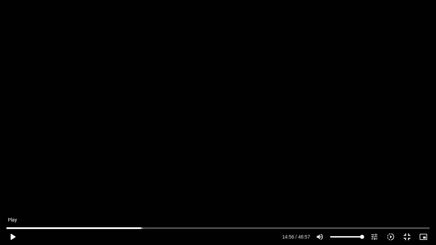
click at [13, 234] on button "play_arrow" at bounding box center [12, 237] width 16 height 16
click at [13, 234] on button "pause" at bounding box center [12, 237] width 16 height 16
click at [11, 233] on button "play_arrow" at bounding box center [12, 237] width 16 height 16
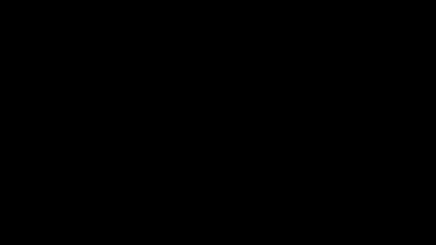
click at [12, 233] on button "pause" at bounding box center [12, 237] width 16 height 16
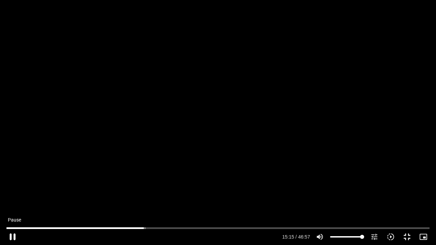
click at [15, 237] on button "pause" at bounding box center [12, 237] width 16 height 16
click at [15, 236] on button "play_arrow" at bounding box center [12, 237] width 16 height 16
click at [13, 235] on button "pause" at bounding box center [12, 237] width 16 height 16
click at [10, 233] on button "play_arrow" at bounding box center [12, 237] width 16 height 16
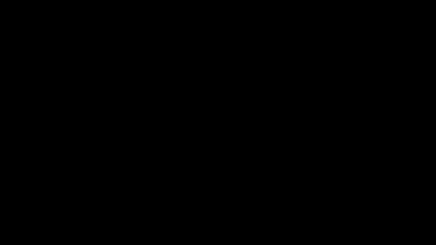
click at [10, 233] on button "pause" at bounding box center [12, 237] width 16 height 16
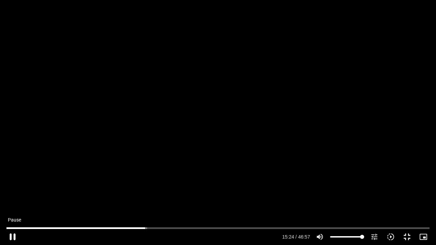
click at [11, 232] on button "pause" at bounding box center [12, 237] width 16 height 16
click at [14, 235] on button "play_arrow" at bounding box center [12, 237] width 16 height 16
click at [15, 234] on button "pause" at bounding box center [12, 237] width 16 height 16
click at [13, 231] on button "play_arrow" at bounding box center [12, 237] width 16 height 16
click at [12, 234] on button "pause" at bounding box center [12, 237] width 16 height 16
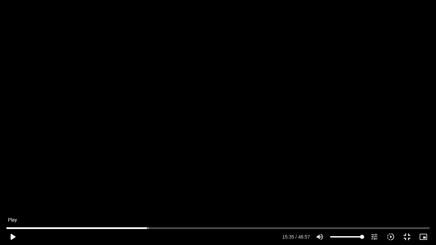
click at [11, 234] on button "play_arrow" at bounding box center [12, 237] width 16 height 16
click at [12, 234] on button "pause" at bounding box center [12, 237] width 16 height 16
click at [14, 235] on button "play_arrow" at bounding box center [12, 237] width 16 height 16
click at [11, 234] on button "pause" at bounding box center [12, 237] width 16 height 16
click at [13, 236] on button "play_arrow" at bounding box center [12, 237] width 16 height 16
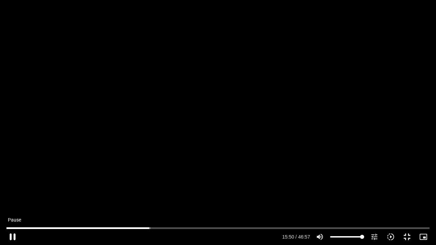
click at [11, 235] on button "pause" at bounding box center [12, 237] width 16 height 16
click at [13, 234] on button "play_arrow" at bounding box center [12, 237] width 16 height 16
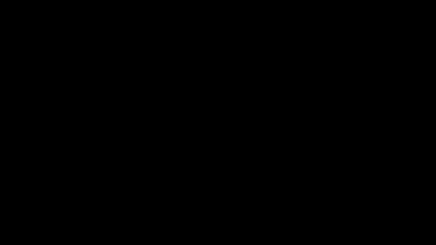
click at [13, 234] on button "pause" at bounding box center [12, 237] width 16 height 16
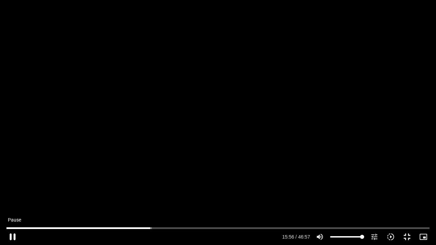
click at [13, 233] on button "pause" at bounding box center [12, 237] width 16 height 16
click at [13, 233] on button "play_arrow" at bounding box center [12, 237] width 16 height 16
click at [13, 233] on button "pause" at bounding box center [12, 237] width 16 height 16
click at [14, 234] on button "play_arrow" at bounding box center [12, 237] width 16 height 16
click at [14, 234] on button "pause" at bounding box center [12, 237] width 16 height 16
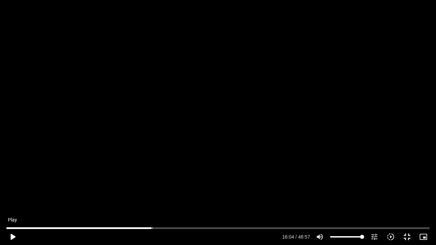
click at [13, 234] on button "play_arrow" at bounding box center [12, 237] width 16 height 16
click at [14, 234] on button "pause" at bounding box center [12, 237] width 16 height 16
click at [15, 236] on button "play_arrow" at bounding box center [12, 237] width 16 height 16
click at [14, 236] on button "pause" at bounding box center [12, 237] width 16 height 16
click at [12, 236] on button "play_arrow" at bounding box center [12, 237] width 16 height 16
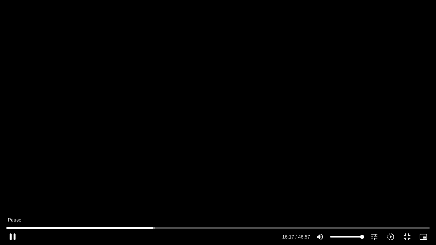
click at [14, 236] on button "pause" at bounding box center [12, 237] width 16 height 16
click at [15, 233] on button "play_arrow" at bounding box center [12, 237] width 16 height 16
click at [15, 234] on button "pause" at bounding box center [12, 237] width 16 height 16
click at [11, 233] on button "play_arrow" at bounding box center [12, 237] width 16 height 16
click at [12, 236] on button "pause" at bounding box center [12, 237] width 16 height 16
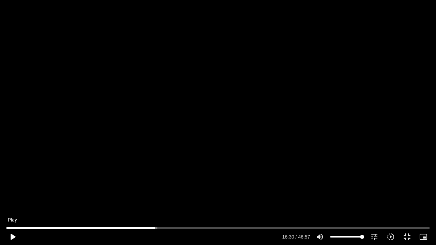
click at [11, 237] on button "play_arrow" at bounding box center [12, 237] width 16 height 16
click at [13, 235] on button "pause" at bounding box center [12, 237] width 16 height 16
click at [12, 237] on button "play_arrow" at bounding box center [12, 237] width 16 height 16
click at [11, 235] on button "pause" at bounding box center [12, 237] width 16 height 16
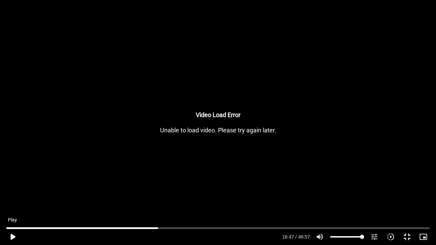
click at [13, 235] on button "play_arrow" at bounding box center [12, 237] width 16 height 16
click at [244, 123] on div "Video Load Error Unable to load video. Please try again later." at bounding box center [218, 122] width 130 height 50
click at [296, 131] on div "Skip Ad 29:12 pause 16:51 / 46:57 volume_up Mute tune Resolution Auto 720p slow…" at bounding box center [218, 122] width 436 height 245
click at [217, 146] on div "Video Load Error Unable to load video. Please try again later." at bounding box center [218, 122] width 130 height 50
click at [9, 236] on button "play_arrow" at bounding box center [12, 237] width 16 height 16
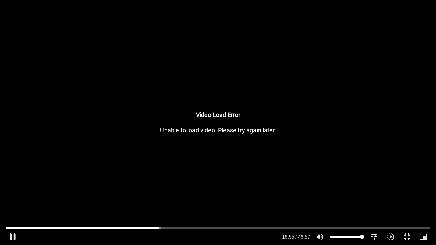
click at [272, 106] on div "Video Load Error Unable to load video. Please try again later." at bounding box center [218, 122] width 130 height 50
click at [9, 235] on button "pause" at bounding box center [12, 237] width 16 height 16
click at [13, 234] on button "play_arrow" at bounding box center [12, 237] width 16 height 16
click at [10, 238] on button "pause" at bounding box center [12, 237] width 16 height 16
click at [14, 234] on button "play_arrow" at bounding box center [12, 237] width 16 height 16
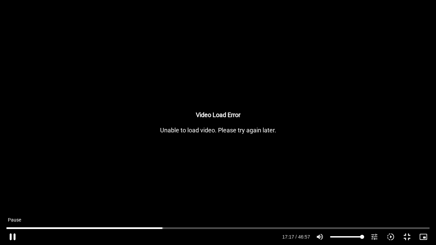
click at [12, 235] on button "pause" at bounding box center [12, 237] width 16 height 16
click at [14, 236] on button "play_arrow" at bounding box center [12, 237] width 16 height 16
click at [12, 233] on button "pause" at bounding box center [12, 237] width 16 height 16
click at [14, 235] on button "play_arrow" at bounding box center [12, 237] width 16 height 16
click at [11, 235] on button "pause" at bounding box center [12, 237] width 16 height 16
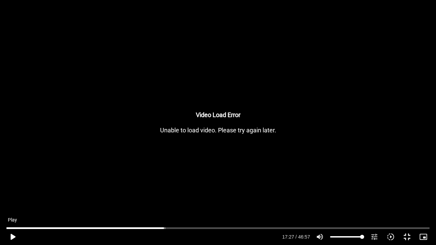
click at [14, 234] on button "play_arrow" at bounding box center [12, 237] width 16 height 16
click at [11, 236] on button "pause" at bounding box center [12, 237] width 16 height 16
click at [12, 232] on button "play_arrow" at bounding box center [12, 237] width 16 height 16
click at [14, 236] on button "pause" at bounding box center [12, 237] width 16 height 16
click at [12, 235] on button "play_arrow" at bounding box center [12, 237] width 16 height 16
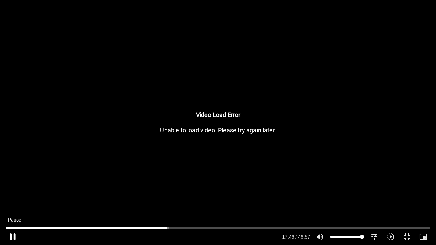
click at [13, 234] on button "pause" at bounding box center [12, 237] width 16 height 16
click at [12, 235] on button "play_arrow" at bounding box center [12, 237] width 16 height 16
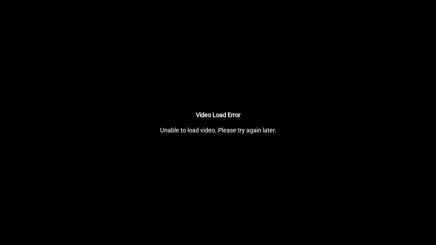
click at [12, 235] on button "pause" at bounding box center [12, 237] width 16 height 16
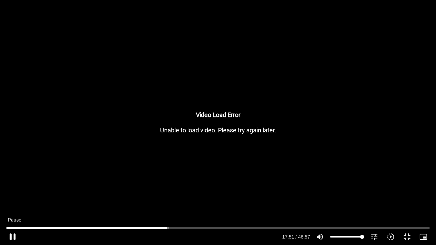
click at [15, 234] on button "pause" at bounding box center [12, 237] width 16 height 16
click at [14, 234] on button "play_arrow" at bounding box center [12, 237] width 16 height 16
click at [14, 234] on button "pause" at bounding box center [12, 237] width 16 height 16
click at [12, 234] on button "play_arrow" at bounding box center [12, 237] width 16 height 16
click at [12, 234] on button "pause" at bounding box center [12, 237] width 16 height 16
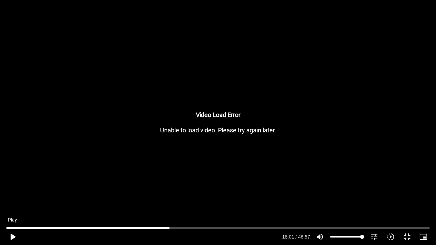
click at [13, 232] on button "play_arrow" at bounding box center [12, 237] width 16 height 16
click at [12, 235] on button "pause" at bounding box center [12, 237] width 16 height 16
click at [12, 235] on button "play_arrow" at bounding box center [12, 237] width 16 height 16
click at [13, 234] on button "pause" at bounding box center [12, 237] width 16 height 16
click at [12, 233] on button "play_arrow" at bounding box center [12, 237] width 16 height 16
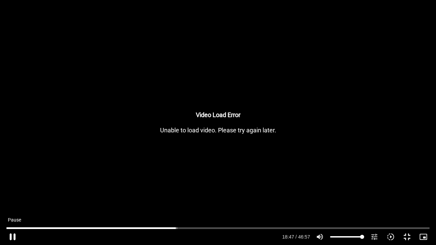
click at [12, 233] on button "pause" at bounding box center [12, 237] width 16 height 16
click at [12, 235] on button "play_arrow" at bounding box center [12, 237] width 16 height 16
click at [15, 233] on button "pause" at bounding box center [12, 237] width 16 height 16
click at [13, 234] on button "play_arrow" at bounding box center [12, 237] width 16 height 16
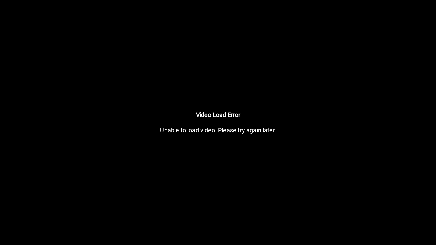
click at [12, 234] on button "pause" at bounding box center [12, 237] width 16 height 16
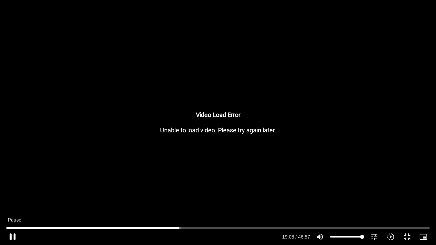
click at [12, 236] on button "pause" at bounding box center [12, 237] width 16 height 16
click at [10, 235] on button "play_arrow" at bounding box center [12, 237] width 16 height 16
click at [12, 234] on button "pause" at bounding box center [12, 237] width 16 height 16
click at [13, 234] on button "play_arrow" at bounding box center [12, 237] width 16 height 16
click at [10, 233] on button "pause" at bounding box center [12, 237] width 16 height 16
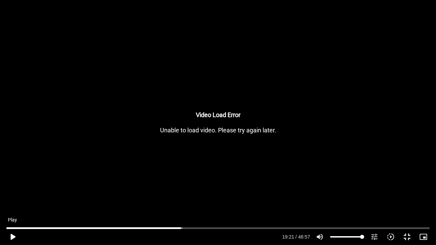
click at [13, 234] on button "play_arrow" at bounding box center [12, 237] width 16 height 16
click at [13, 234] on button "pause" at bounding box center [12, 237] width 16 height 16
click at [15, 235] on button "play_arrow" at bounding box center [12, 237] width 16 height 16
click at [12, 235] on button "pause" at bounding box center [12, 237] width 16 height 16
click at [14, 234] on button "play_arrow" at bounding box center [12, 237] width 16 height 16
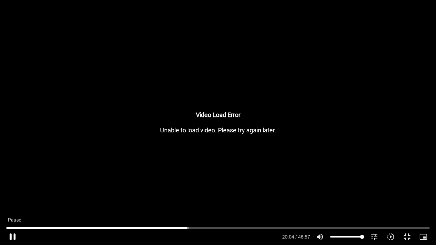
click at [12, 233] on button "pause" at bounding box center [12, 237] width 16 height 16
click at [16, 232] on button "play_arrow" at bounding box center [12, 237] width 16 height 16
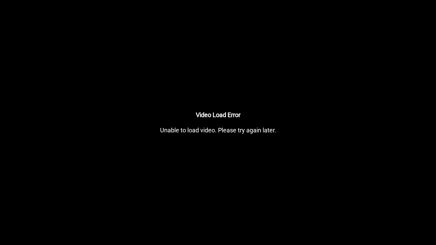
drag, startPoint x: 16, startPoint y: 232, endPoint x: 20, endPoint y: 230, distance: 3.8
click at [17, 232] on button "pause" at bounding box center [12, 237] width 16 height 16
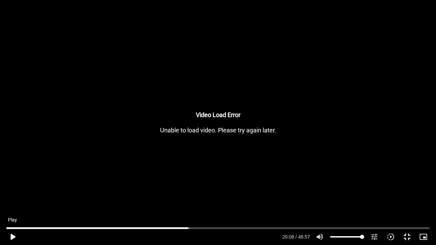
click at [14, 236] on button "play_arrow" at bounding box center [12, 237] width 16 height 16
click at [12, 235] on button "pause" at bounding box center [12, 237] width 16 height 16
click at [11, 232] on button "play_arrow" at bounding box center [12, 237] width 16 height 16
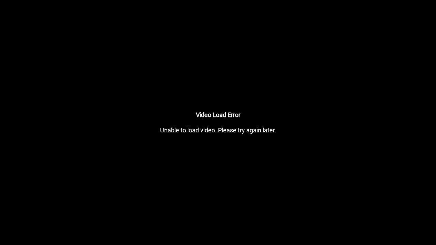
click at [11, 232] on button "pause" at bounding box center [12, 237] width 16 height 16
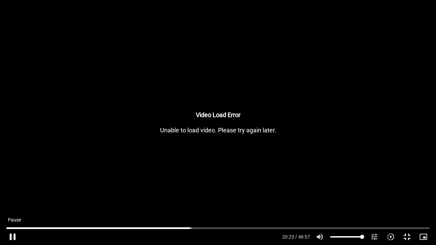
click at [11, 234] on button "pause" at bounding box center [12, 237] width 16 height 16
click at [11, 234] on button "play_arrow" at bounding box center [12, 237] width 16 height 16
click at [12, 234] on button "pause" at bounding box center [12, 237] width 16 height 16
click at [13, 234] on button "play_arrow" at bounding box center [12, 237] width 16 height 16
click at [14, 233] on button "pause" at bounding box center [12, 237] width 16 height 16
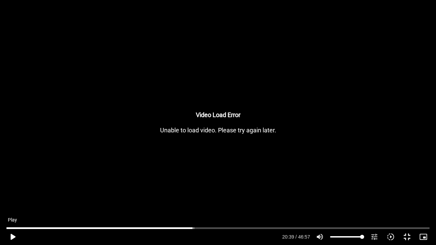
click at [14, 232] on button "play_arrow" at bounding box center [12, 237] width 16 height 16
click at [13, 234] on button "pause" at bounding box center [12, 237] width 16 height 16
click at [12, 232] on button "play_arrow" at bounding box center [12, 237] width 16 height 16
click at [13, 235] on button "pause" at bounding box center [12, 237] width 16 height 16
click at [11, 234] on button "play_arrow" at bounding box center [12, 237] width 16 height 16
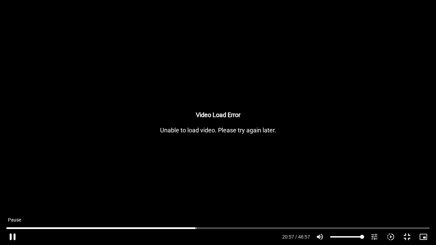
click at [13, 234] on button "pause" at bounding box center [12, 237] width 16 height 16
click at [8, 234] on button "play_arrow" at bounding box center [12, 237] width 16 height 16
click at [11, 235] on button "pause" at bounding box center [12, 237] width 16 height 16
click at [16, 235] on button "play_arrow" at bounding box center [12, 237] width 16 height 16
click at [14, 235] on button "pause" at bounding box center [12, 237] width 16 height 16
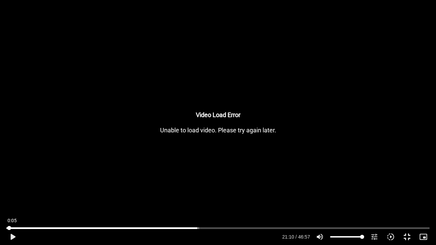
click at [9, 229] on input "Seek" at bounding box center [217, 228] width 423 height 4
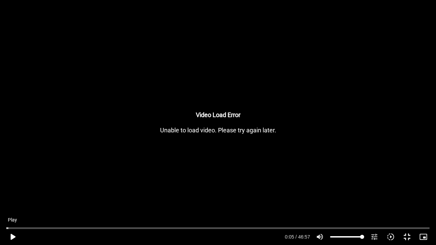
click at [17, 235] on button "play_arrow" at bounding box center [12, 237] width 16 height 16
click at [16, 232] on button "pause" at bounding box center [12, 237] width 16 height 16
type input "12.31241"
click at [407, 232] on button "fullscreen_exit" at bounding box center [407, 237] width 16 height 16
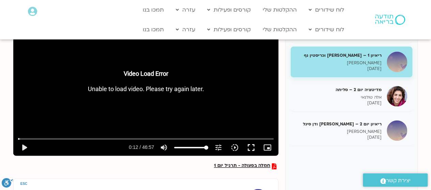
click at [296, 148] on div "מדיטציה יום 1 – חמלה עצמית סנדיה בר קמה [DATE] ריאיון 1 – [PERSON_NAME] וכריסטי…" at bounding box center [351, 115] width 132 height 217
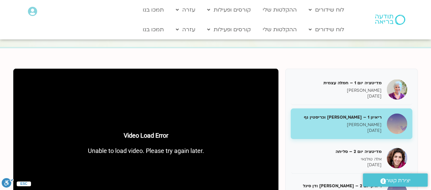
scroll to position [34, 0]
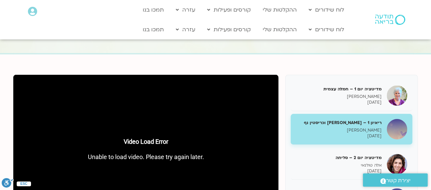
click at [366, 123] on h5 "ריאיון 1 – [PERSON_NAME] וכריסטין נף" at bounding box center [339, 123] width 86 height 6
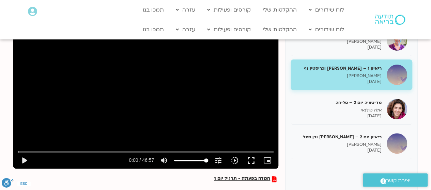
scroll to position [102, 0]
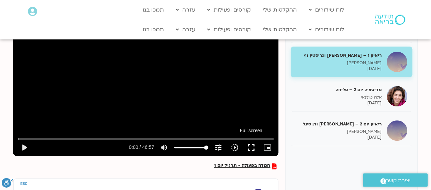
click at [250, 147] on button "fullscreen" at bounding box center [251, 148] width 16 height 16
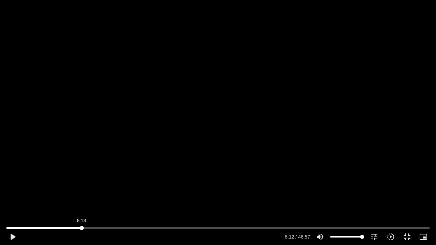
click at [82, 227] on input "Seek" at bounding box center [217, 228] width 423 height 4
click at [142, 228] on input "Seek" at bounding box center [217, 228] width 423 height 4
click at [174, 227] on input "Seek" at bounding box center [217, 228] width 423 height 4
click at [200, 226] on input "Seek" at bounding box center [217, 228] width 423 height 4
click at [204, 226] on div "Skip Ad 21:34 play_arrow 21:28 / 46:57 volume_up Mute tune Resolution Auto 720p…" at bounding box center [217, 234] width 427 height 22
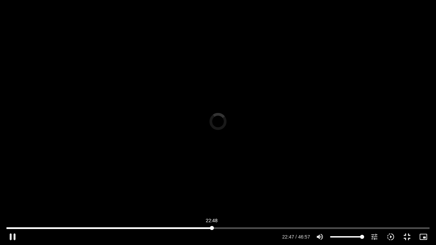
click at [212, 228] on input "Seek" at bounding box center [217, 228] width 423 height 4
click at [197, 226] on input "Seek" at bounding box center [217, 228] width 423 height 4
click at [10, 237] on button "play_arrow" at bounding box center [12, 237] width 16 height 16
click at [12, 232] on button "pause" at bounding box center [12, 237] width 16 height 16
click at [12, 232] on button "play_arrow" at bounding box center [12, 237] width 16 height 16
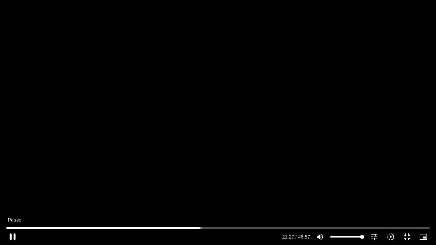
click at [13, 236] on button "pause" at bounding box center [12, 237] width 16 height 16
click at [11, 234] on button "play_arrow" at bounding box center [12, 237] width 16 height 16
click at [9, 236] on button "pause" at bounding box center [12, 237] width 16 height 16
click at [13, 233] on button "play_arrow" at bounding box center [12, 237] width 16 height 16
click at [12, 230] on button "pause" at bounding box center [12, 237] width 16 height 16
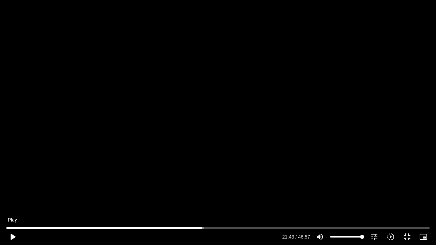
click at [11, 233] on button "play_arrow" at bounding box center [12, 237] width 16 height 16
click at [13, 234] on button "pause" at bounding box center [12, 237] width 16 height 16
click at [14, 235] on button "play_arrow" at bounding box center [12, 237] width 16 height 16
click at [16, 235] on button "pause" at bounding box center [12, 237] width 16 height 16
click at [11, 235] on button "play_arrow" at bounding box center [12, 237] width 16 height 16
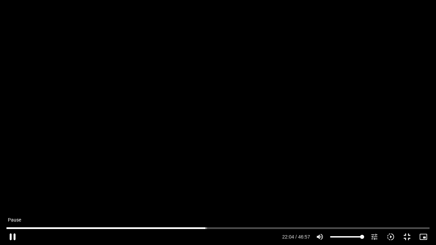
click at [12, 237] on button "pause" at bounding box center [12, 237] width 16 height 16
click at [13, 235] on button "play_arrow" at bounding box center [12, 237] width 16 height 16
click at [13, 234] on button "pause" at bounding box center [12, 237] width 16 height 16
click at [13, 232] on button "play_arrow" at bounding box center [12, 237] width 16 height 16
click at [13, 234] on button "pause" at bounding box center [12, 237] width 16 height 16
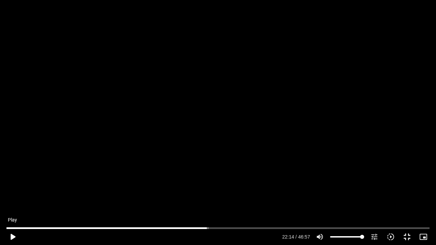
click at [11, 234] on button "play_arrow" at bounding box center [12, 237] width 16 height 16
click at [11, 233] on button "pause" at bounding box center [12, 237] width 16 height 16
click at [16, 234] on button "play_arrow" at bounding box center [12, 237] width 16 height 16
click at [14, 233] on button "pause" at bounding box center [12, 237] width 16 height 16
click at [14, 234] on button "play_arrow" at bounding box center [12, 237] width 16 height 16
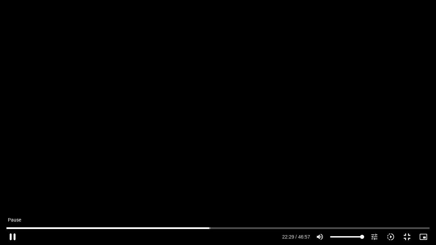
click at [13, 234] on button "pause" at bounding box center [12, 237] width 16 height 16
click at [12, 234] on button "play_arrow" at bounding box center [12, 237] width 16 height 16
click at [12, 232] on button "pause" at bounding box center [12, 237] width 16 height 16
click at [11, 237] on button "play_arrow" at bounding box center [12, 237] width 16 height 16
click at [13, 236] on button "pause" at bounding box center [12, 237] width 16 height 16
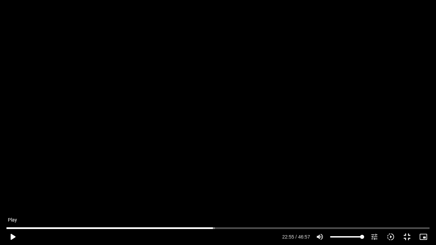
click at [10, 233] on button "play_arrow" at bounding box center [12, 237] width 16 height 16
click at [13, 236] on button "pause" at bounding box center [12, 237] width 16 height 16
click at [14, 237] on button "play_arrow" at bounding box center [12, 237] width 16 height 16
click at [15, 233] on button "pause" at bounding box center [12, 237] width 16 height 16
click at [14, 234] on button "play_arrow" at bounding box center [12, 237] width 16 height 16
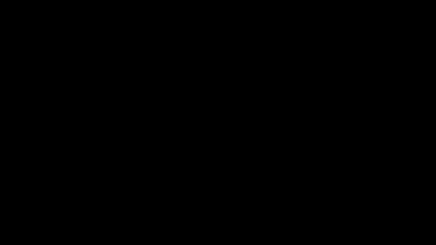
click at [14, 234] on button "pause" at bounding box center [12, 237] width 16 height 16
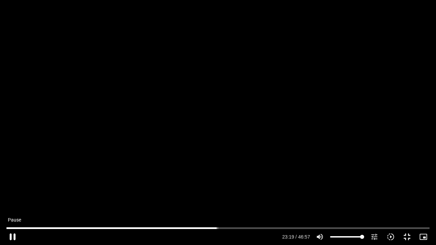
click at [12, 233] on button "pause" at bounding box center [12, 237] width 16 height 16
click at [13, 232] on button "play_arrow" at bounding box center [12, 237] width 16 height 16
click at [12, 235] on button "pause" at bounding box center [12, 237] width 16 height 16
click at [10, 235] on button "play_arrow" at bounding box center [12, 237] width 16 height 16
click at [10, 235] on button "pause" at bounding box center [12, 237] width 16 height 16
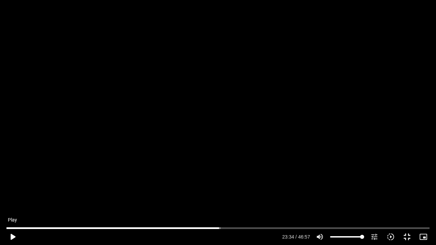
click at [11, 235] on button "play_arrow" at bounding box center [12, 237] width 16 height 16
click at [12, 234] on button "pause" at bounding box center [12, 237] width 16 height 16
click at [11, 235] on button "play_arrow" at bounding box center [12, 237] width 16 height 16
click at [11, 235] on button "pause" at bounding box center [12, 237] width 16 height 16
click at [10, 225] on div "Skip Ad 0:03 play_arrow 23:43 / 46:57 volume_up Mute tune Resolution Auto 720p …" at bounding box center [217, 234] width 427 height 22
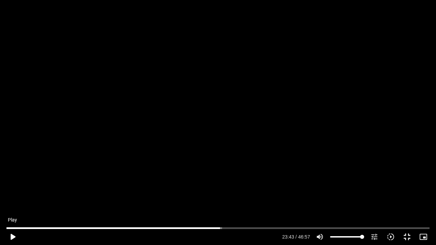
click at [10, 237] on button "play_arrow" at bounding box center [12, 237] width 16 height 16
click at [12, 234] on button "pause" at bounding box center [12, 237] width 16 height 16
click at [13, 236] on button "play_arrow" at bounding box center [12, 237] width 16 height 16
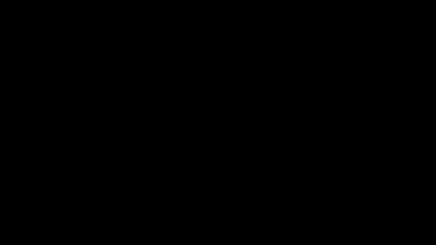
click at [13, 236] on button "pause" at bounding box center [12, 237] width 16 height 16
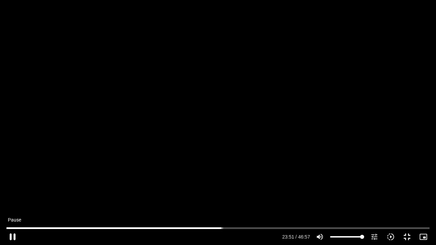
click at [12, 234] on button "pause" at bounding box center [12, 237] width 16 height 16
click at [15, 234] on button "play_arrow" at bounding box center [12, 237] width 16 height 16
click at [10, 234] on button "pause" at bounding box center [12, 237] width 16 height 16
click at [12, 237] on button "play_arrow" at bounding box center [12, 237] width 16 height 16
click at [14, 232] on button "pause" at bounding box center [12, 237] width 16 height 16
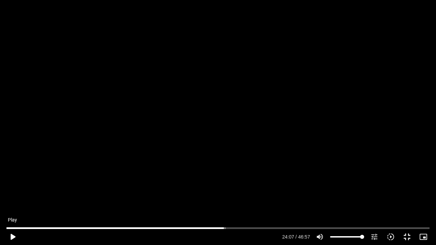
click at [10, 234] on button "play_arrow" at bounding box center [12, 237] width 16 height 16
click at [10, 234] on button "pause" at bounding box center [12, 237] width 16 height 16
click at [13, 236] on button "play_arrow" at bounding box center [12, 237] width 16 height 16
click at [10, 233] on button "pause" at bounding box center [12, 237] width 16 height 16
click at [12, 232] on button "play_arrow" at bounding box center [12, 237] width 16 height 16
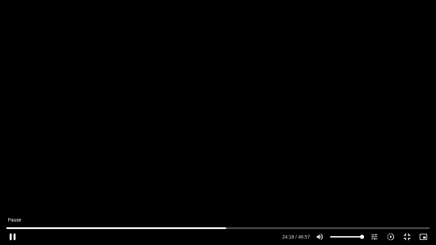
click at [12, 232] on button "pause" at bounding box center [12, 237] width 16 height 16
click at [9, 233] on button "play_arrow" at bounding box center [12, 237] width 16 height 16
click at [14, 234] on button "pause" at bounding box center [12, 237] width 16 height 16
click at [14, 233] on button "play_arrow" at bounding box center [12, 237] width 16 height 16
click at [10, 233] on button "pause" at bounding box center [12, 237] width 16 height 16
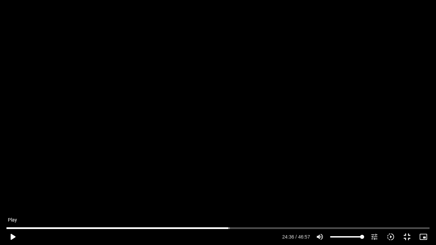
click at [15, 236] on button "play_arrow" at bounding box center [12, 237] width 16 height 16
click at [16, 234] on button "pause" at bounding box center [12, 237] width 16 height 16
click at [11, 234] on button "play_arrow" at bounding box center [12, 237] width 16 height 16
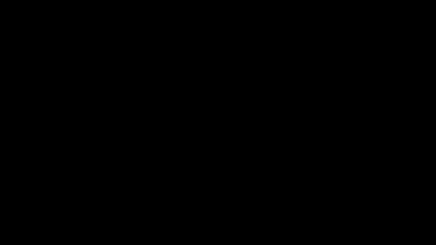
click at [12, 234] on button "pause" at bounding box center [12, 237] width 16 height 16
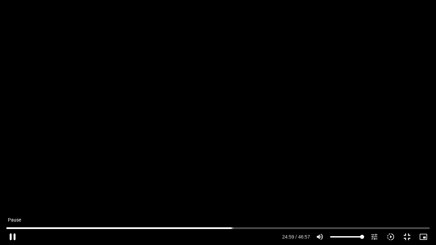
click at [12, 232] on button "pause" at bounding box center [12, 237] width 16 height 16
click at [12, 233] on button "play_arrow" at bounding box center [12, 237] width 16 height 16
click at [13, 232] on button "pause" at bounding box center [12, 237] width 16 height 16
click at [12, 233] on button "play_arrow" at bounding box center [12, 237] width 16 height 16
click at [16, 234] on button "pause" at bounding box center [12, 237] width 16 height 16
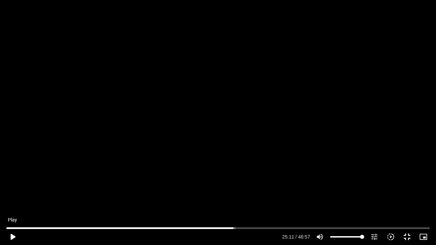
click at [11, 232] on button "play_arrow" at bounding box center [12, 237] width 16 height 16
click at [12, 234] on button "pause" at bounding box center [12, 237] width 16 height 16
click at [10, 235] on button "play_arrow" at bounding box center [12, 237] width 16 height 16
click at [11, 234] on button "pause" at bounding box center [12, 237] width 16 height 16
click at [11, 235] on button "play_arrow" at bounding box center [12, 237] width 16 height 16
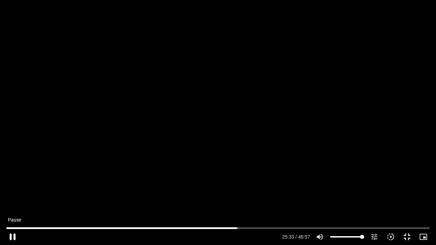
click at [12, 233] on button "pause" at bounding box center [12, 237] width 16 height 16
click at [12, 236] on button "play_arrow" at bounding box center [12, 237] width 16 height 16
click at [15, 236] on button "pause" at bounding box center [12, 237] width 16 height 16
click at [15, 236] on button "play_arrow" at bounding box center [12, 237] width 16 height 16
click at [10, 236] on button "pause" at bounding box center [12, 237] width 16 height 16
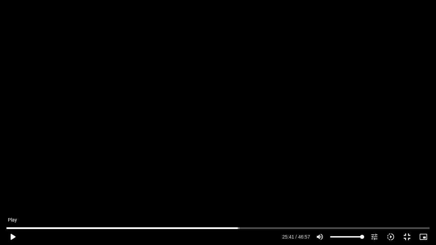
click at [13, 234] on button "play_arrow" at bounding box center [12, 237] width 16 height 16
click at [11, 234] on button "pause" at bounding box center [12, 237] width 16 height 16
click at [12, 234] on button "play_arrow" at bounding box center [12, 237] width 16 height 16
click at [12, 236] on button "pause" at bounding box center [12, 237] width 16 height 16
click at [12, 236] on button "play_arrow" at bounding box center [12, 237] width 16 height 16
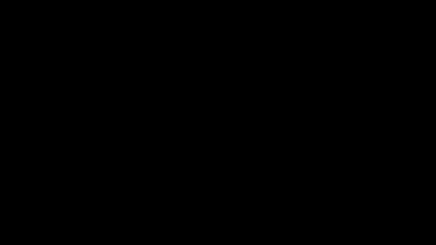
click at [12, 236] on button "pause" at bounding box center [12, 237] width 16 height 16
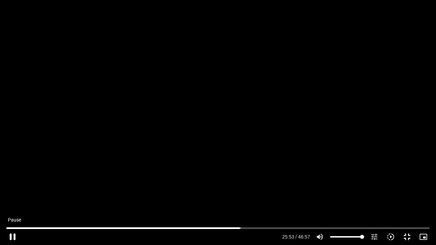
click at [9, 233] on button "pause" at bounding box center [12, 237] width 16 height 16
click at [12, 237] on button "play_arrow" at bounding box center [12, 237] width 16 height 16
click at [13, 235] on button "pause" at bounding box center [12, 237] width 16 height 16
click at [16, 236] on button "play_arrow" at bounding box center [12, 237] width 16 height 16
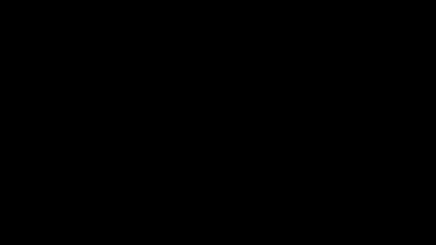
click at [10, 234] on button "pause" at bounding box center [12, 237] width 16 height 16
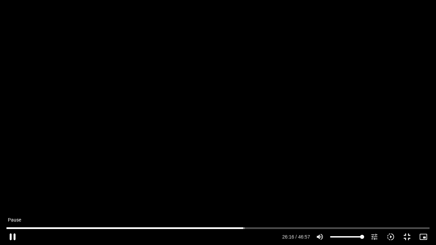
click at [14, 232] on button "pause" at bounding box center [12, 237] width 16 height 16
click at [12, 234] on button "play_arrow" at bounding box center [12, 237] width 16 height 16
click at [12, 234] on button "pause" at bounding box center [12, 237] width 16 height 16
click at [13, 234] on button "play_arrow" at bounding box center [12, 237] width 16 height 16
click at [15, 236] on button "pause" at bounding box center [12, 237] width 16 height 16
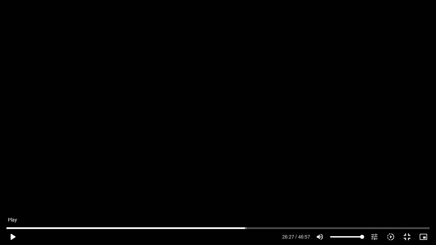
click at [10, 233] on button "play_arrow" at bounding box center [12, 237] width 16 height 16
click at [12, 233] on button "pause" at bounding box center [12, 237] width 16 height 16
click at [11, 234] on button "play_arrow" at bounding box center [12, 237] width 16 height 16
click at [12, 234] on button "pause" at bounding box center [12, 237] width 16 height 16
click at [14, 236] on button "play_arrow" at bounding box center [12, 237] width 16 height 16
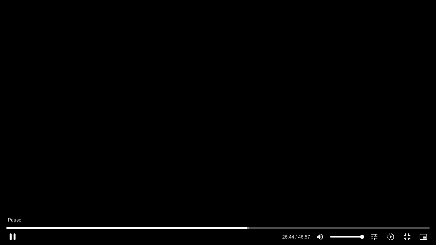
click at [14, 234] on button "pause" at bounding box center [12, 237] width 16 height 16
click at [12, 235] on button "play_arrow" at bounding box center [12, 237] width 16 height 16
click at [12, 235] on button "pause" at bounding box center [12, 237] width 16 height 16
click at [13, 234] on button "play_arrow" at bounding box center [12, 237] width 16 height 16
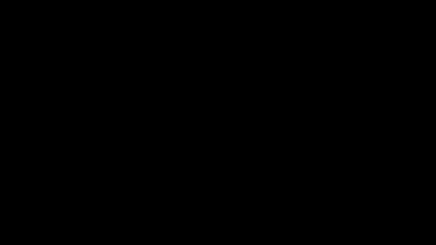
click at [13, 234] on button "pause" at bounding box center [12, 237] width 16 height 16
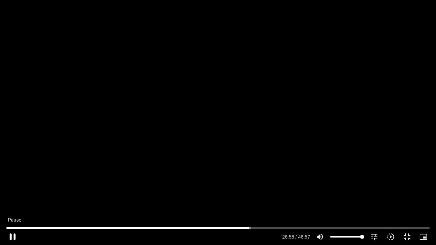
click at [16, 232] on button "pause" at bounding box center [12, 237] width 16 height 16
click at [14, 234] on button "play_arrow" at bounding box center [12, 237] width 16 height 16
click at [12, 235] on button "pause" at bounding box center [12, 237] width 16 height 16
click at [16, 237] on button "play_arrow" at bounding box center [12, 237] width 16 height 16
click at [15, 234] on button "pause" at bounding box center [12, 237] width 16 height 16
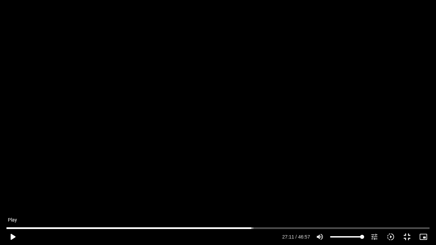
click at [14, 237] on button "play_arrow" at bounding box center [12, 237] width 16 height 16
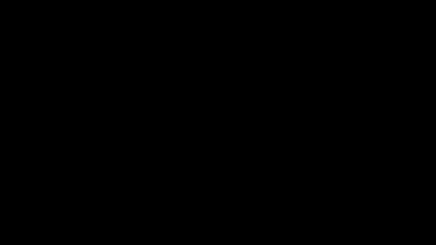
click at [14, 237] on button "pause" at bounding box center [12, 237] width 16 height 16
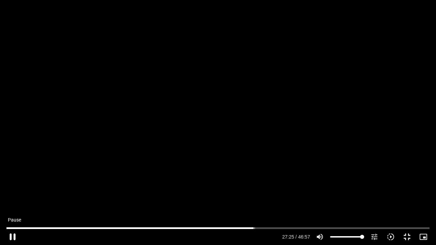
click at [16, 235] on button "pause" at bounding box center [12, 237] width 16 height 16
click at [16, 235] on button "play_arrow" at bounding box center [12, 237] width 16 height 16
click at [14, 234] on button "pause" at bounding box center [12, 237] width 16 height 16
click at [11, 235] on button "play_arrow" at bounding box center [12, 237] width 16 height 16
click at [11, 235] on button "pause" at bounding box center [12, 237] width 16 height 16
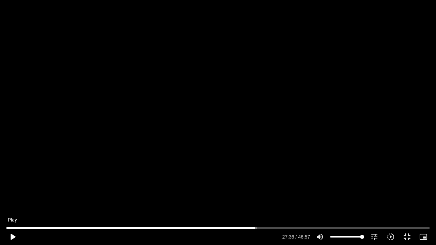
click at [13, 234] on button "play_arrow" at bounding box center [12, 237] width 16 height 16
click at [13, 235] on button "pause" at bounding box center [12, 237] width 16 height 16
click at [12, 234] on button "play_arrow" at bounding box center [12, 237] width 16 height 16
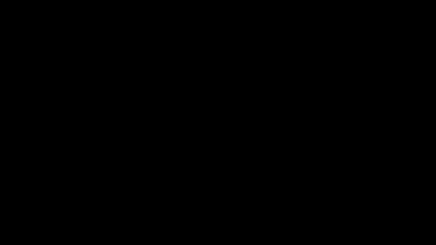
click at [13, 231] on button "pause" at bounding box center [12, 237] width 16 height 16
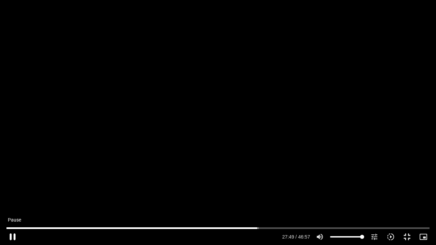
click at [11, 236] on button "pause" at bounding box center [12, 237] width 16 height 16
click at [13, 234] on button "play_arrow" at bounding box center [12, 237] width 16 height 16
click at [13, 234] on button "pause" at bounding box center [12, 237] width 16 height 16
click at [16, 236] on button "play_arrow" at bounding box center [12, 237] width 16 height 16
click at [15, 236] on button "pause" at bounding box center [12, 237] width 16 height 16
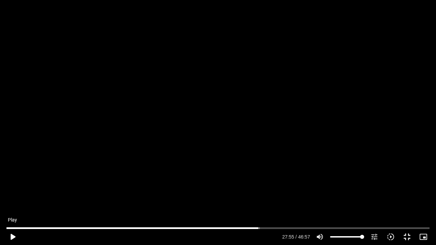
click at [13, 236] on button "play_arrow" at bounding box center [12, 237] width 16 height 16
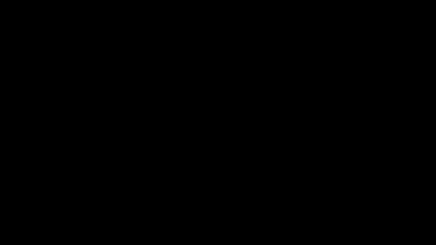
click at [13, 236] on button "pause" at bounding box center [12, 237] width 16 height 16
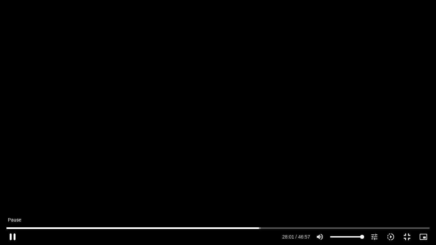
click at [13, 233] on button "pause" at bounding box center [12, 237] width 16 height 16
click at [13, 233] on button "play_arrow" at bounding box center [12, 237] width 16 height 16
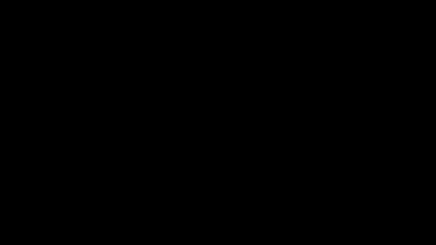
click at [12, 235] on button "pause" at bounding box center [12, 237] width 16 height 16
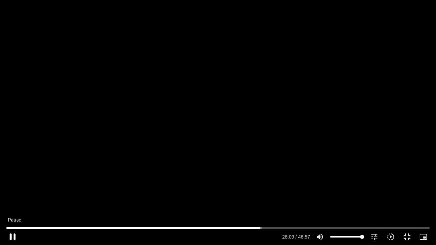
click at [12, 235] on button "pause" at bounding box center [12, 237] width 16 height 16
click at [16, 235] on button "play_arrow" at bounding box center [12, 237] width 16 height 16
click at [14, 238] on button "pause" at bounding box center [12, 237] width 16 height 16
click at [14, 237] on button "play_arrow" at bounding box center [12, 237] width 16 height 16
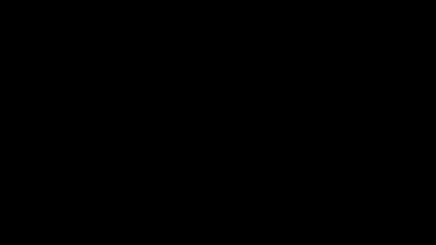
click at [12, 236] on button "pause" at bounding box center [12, 237] width 16 height 16
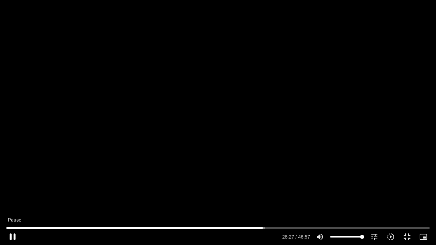
click at [14, 236] on button "pause" at bounding box center [12, 237] width 16 height 16
click at [10, 234] on button "play_arrow" at bounding box center [12, 237] width 16 height 16
click at [14, 235] on button "pause" at bounding box center [12, 237] width 16 height 16
click at [11, 234] on button "play_arrow" at bounding box center [12, 237] width 16 height 16
click at [13, 232] on button "pause" at bounding box center [12, 237] width 16 height 16
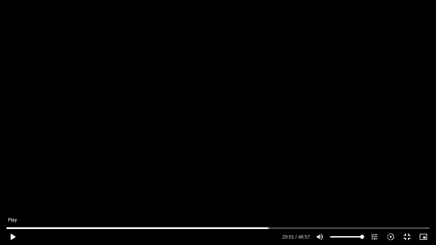
click at [15, 238] on button "play_arrow" at bounding box center [12, 237] width 16 height 16
click at [15, 233] on button "pause" at bounding box center [12, 237] width 16 height 16
click at [14, 235] on button "play_arrow" at bounding box center [12, 237] width 16 height 16
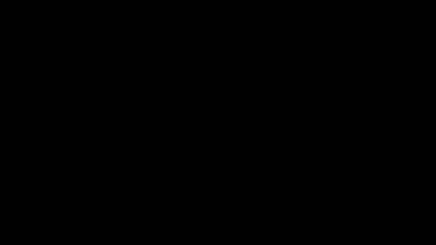
click at [13, 235] on button "pause" at bounding box center [12, 237] width 16 height 16
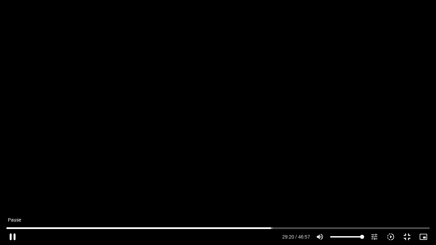
click at [14, 233] on button "pause" at bounding box center [12, 237] width 16 height 16
click at [12, 234] on button "play_arrow" at bounding box center [12, 237] width 16 height 16
click at [12, 235] on button "pause" at bounding box center [12, 237] width 16 height 16
click at [13, 235] on button "play_arrow" at bounding box center [12, 237] width 16 height 16
click at [14, 234] on button "pause" at bounding box center [12, 237] width 16 height 16
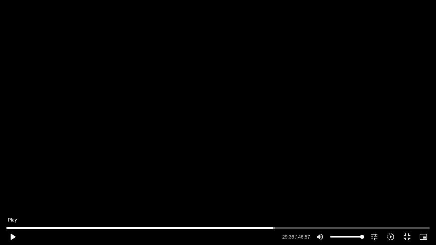
click at [11, 234] on button "play_arrow" at bounding box center [12, 237] width 16 height 16
click at [9, 234] on button "pause" at bounding box center [12, 237] width 16 height 16
click at [13, 234] on button "play_arrow" at bounding box center [12, 237] width 16 height 16
click at [11, 235] on button "pause" at bounding box center [12, 237] width 16 height 16
click at [15, 236] on button "play_arrow" at bounding box center [12, 237] width 16 height 16
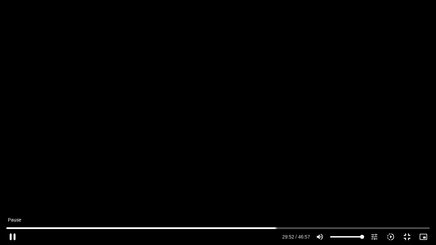
click at [15, 233] on button "pause" at bounding box center [12, 237] width 16 height 16
click at [9, 234] on button "play_arrow" at bounding box center [12, 237] width 16 height 16
click at [12, 233] on button "pause" at bounding box center [12, 237] width 16 height 16
click at [14, 234] on button "play_arrow" at bounding box center [12, 237] width 16 height 16
click at [14, 234] on button "pause" at bounding box center [12, 237] width 16 height 16
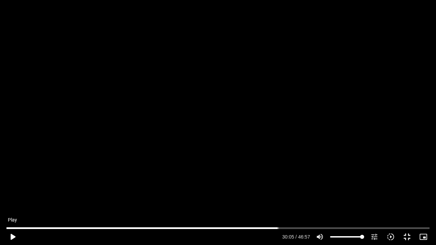
click at [12, 235] on button "play_arrow" at bounding box center [12, 237] width 16 height 16
click at [12, 235] on button "pause" at bounding box center [12, 237] width 16 height 16
click at [12, 235] on button "play_arrow" at bounding box center [12, 237] width 16 height 16
click at [15, 235] on button "pause" at bounding box center [12, 237] width 16 height 16
click at [12, 234] on button "play_arrow" at bounding box center [12, 237] width 16 height 16
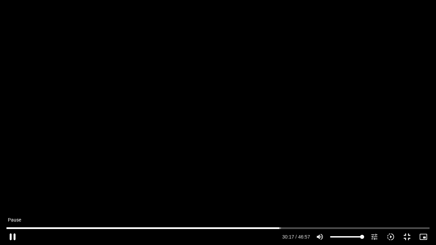
click at [12, 234] on button "pause" at bounding box center [12, 237] width 16 height 16
click at [8, 234] on button "play_arrow" at bounding box center [12, 237] width 16 height 16
click at [12, 235] on button "pause" at bounding box center [12, 237] width 16 height 16
click at [10, 232] on button "play_arrow" at bounding box center [12, 237] width 16 height 16
click at [12, 234] on button "pause" at bounding box center [12, 237] width 16 height 16
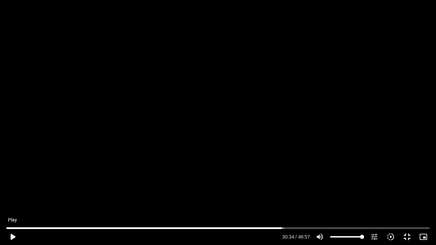
click at [16, 236] on button "play_arrow" at bounding box center [12, 237] width 16 height 16
click at [11, 234] on button "pause" at bounding box center [12, 237] width 16 height 16
click at [13, 235] on button "play_arrow" at bounding box center [12, 237] width 16 height 16
click at [14, 234] on button "pause" at bounding box center [12, 237] width 16 height 16
click at [13, 236] on button "play_arrow" at bounding box center [12, 237] width 16 height 16
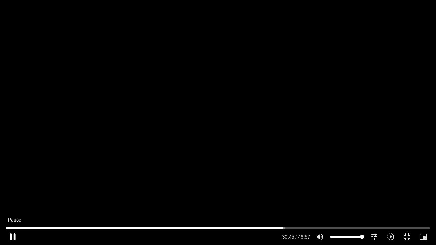
click at [14, 235] on button "pause" at bounding box center [12, 237] width 16 height 16
click at [10, 234] on button "play_arrow" at bounding box center [12, 237] width 16 height 16
click at [11, 234] on button "pause" at bounding box center [12, 237] width 16 height 16
click at [10, 234] on button "play_arrow" at bounding box center [12, 237] width 16 height 16
click at [12, 233] on button "pause" at bounding box center [12, 237] width 16 height 16
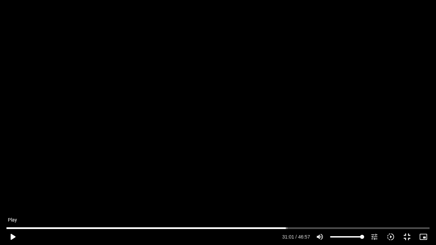
click at [12, 233] on button "play_arrow" at bounding box center [12, 237] width 16 height 16
click at [13, 236] on button "pause" at bounding box center [12, 237] width 16 height 16
click at [12, 236] on button "play_arrow" at bounding box center [12, 237] width 16 height 16
click at [15, 234] on button "pause" at bounding box center [12, 237] width 16 height 16
click at [15, 234] on button "play_arrow" at bounding box center [12, 237] width 16 height 16
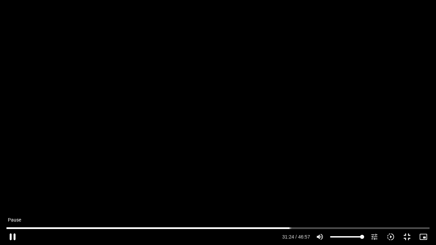
click at [12, 234] on button "pause" at bounding box center [12, 237] width 16 height 16
click at [12, 234] on button "play_arrow" at bounding box center [12, 237] width 16 height 16
click at [12, 234] on button "pause" at bounding box center [12, 237] width 16 height 16
click at [12, 235] on button "play_arrow" at bounding box center [12, 237] width 16 height 16
click at [12, 234] on button "pause" at bounding box center [12, 237] width 16 height 16
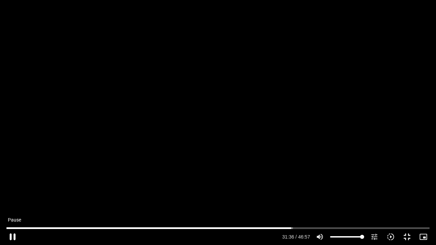
click at [18, 238] on button "pause" at bounding box center [12, 237] width 16 height 16
click at [14, 236] on button "play_arrow" at bounding box center [12, 237] width 16 height 16
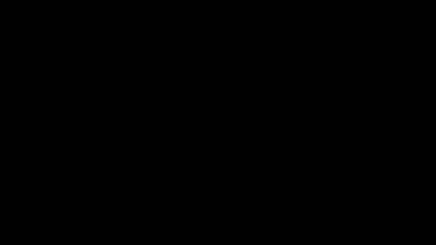
click at [14, 234] on button "pause" at bounding box center [12, 237] width 16 height 16
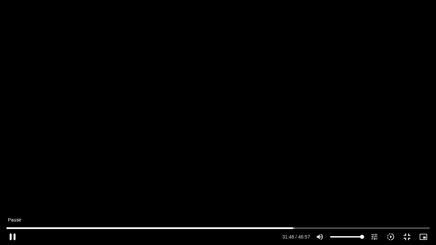
click at [14, 234] on button "pause" at bounding box center [12, 237] width 16 height 16
click at [14, 236] on button "play_arrow" at bounding box center [12, 237] width 16 height 16
click at [15, 234] on button "pause" at bounding box center [12, 237] width 16 height 16
click at [15, 234] on button "play_arrow" at bounding box center [12, 237] width 16 height 16
click at [12, 235] on button "pause" at bounding box center [12, 237] width 16 height 16
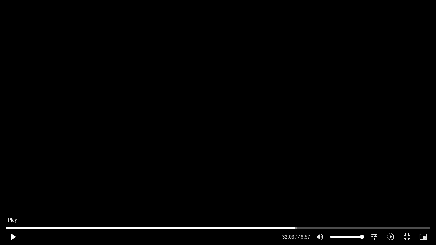
click at [11, 235] on button "play_arrow" at bounding box center [12, 237] width 16 height 16
click at [12, 236] on button "pause" at bounding box center [12, 237] width 16 height 16
click at [12, 236] on button "play_arrow" at bounding box center [12, 237] width 16 height 16
click at [14, 234] on button "pause" at bounding box center [12, 237] width 16 height 16
click at [11, 234] on button "play_arrow" at bounding box center [12, 237] width 16 height 16
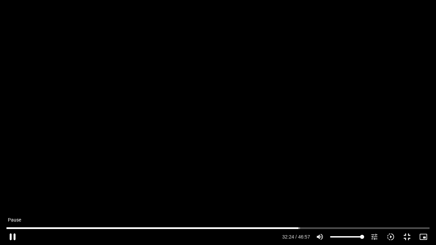
click at [11, 234] on button "pause" at bounding box center [12, 237] width 16 height 16
click at [11, 233] on button "play_arrow" at bounding box center [12, 237] width 16 height 16
click at [14, 235] on button "pause" at bounding box center [12, 237] width 16 height 16
click at [15, 236] on button "play_arrow" at bounding box center [12, 237] width 16 height 16
click at [15, 235] on button "pause" at bounding box center [12, 237] width 16 height 16
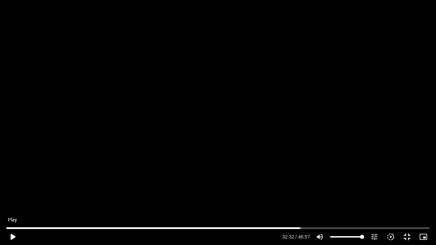
click at [10, 236] on button "play_arrow" at bounding box center [12, 237] width 16 height 16
click at [9, 234] on button "pause" at bounding box center [12, 237] width 16 height 16
click at [7, 234] on button "play_arrow" at bounding box center [12, 237] width 16 height 16
click at [11, 234] on button "pause" at bounding box center [12, 237] width 16 height 16
click at [12, 230] on button "play_arrow" at bounding box center [12, 237] width 16 height 16
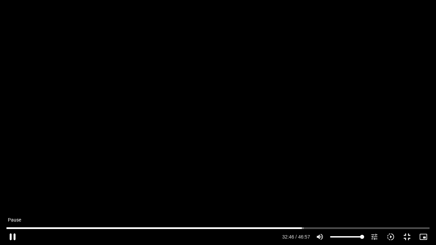
click at [10, 234] on button "pause" at bounding box center [12, 237] width 16 height 16
click at [12, 234] on button "play_arrow" at bounding box center [12, 237] width 16 height 16
click at [15, 234] on button "pause" at bounding box center [12, 237] width 16 height 16
click at [14, 234] on button "play_arrow" at bounding box center [12, 237] width 16 height 16
click at [12, 235] on button "pause" at bounding box center [12, 237] width 16 height 16
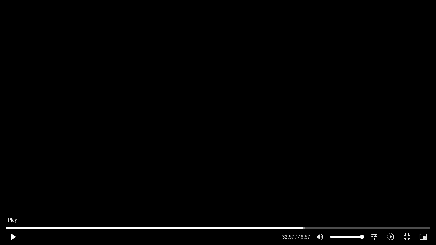
click at [13, 234] on button "play_arrow" at bounding box center [12, 237] width 16 height 16
click at [13, 234] on button "pause" at bounding box center [12, 237] width 16 height 16
click at [15, 234] on button "play_arrow" at bounding box center [12, 237] width 16 height 16
click at [14, 235] on button "pause" at bounding box center [12, 237] width 16 height 16
click at [10, 234] on button "play_arrow" at bounding box center [12, 237] width 16 height 16
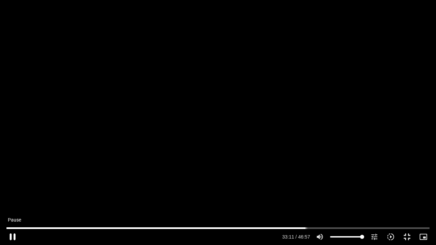
click at [11, 234] on button "pause" at bounding box center [12, 237] width 16 height 16
click at [11, 234] on button "play_arrow" at bounding box center [12, 237] width 16 height 16
click at [12, 236] on button "pause" at bounding box center [12, 237] width 16 height 16
click at [11, 232] on button "play_arrow" at bounding box center [12, 237] width 16 height 16
click at [11, 235] on button "pause" at bounding box center [12, 237] width 16 height 16
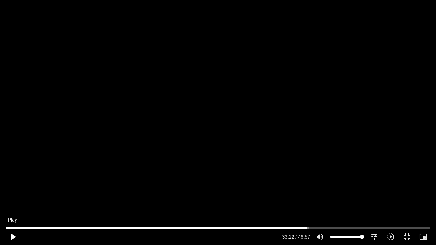
click at [14, 232] on button "play_arrow" at bounding box center [12, 237] width 16 height 16
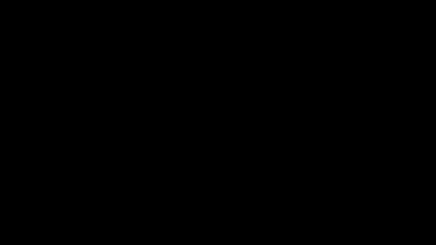
click at [14, 232] on button "pause" at bounding box center [12, 237] width 16 height 16
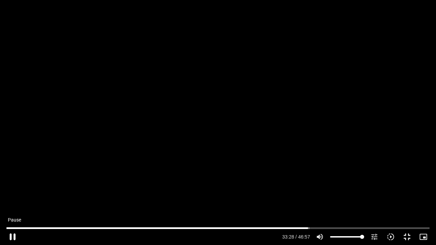
click at [16, 233] on button "pause" at bounding box center [12, 237] width 16 height 16
click at [10, 232] on button "play_arrow" at bounding box center [12, 237] width 16 height 16
click at [10, 232] on button "pause" at bounding box center [12, 237] width 16 height 16
click at [12, 234] on button "play_arrow" at bounding box center [12, 237] width 16 height 16
click at [7, 232] on button "pause" at bounding box center [12, 237] width 16 height 16
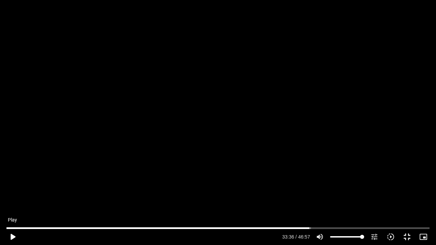
click at [10, 234] on button "play_arrow" at bounding box center [12, 237] width 16 height 16
click at [10, 234] on button "pause" at bounding box center [12, 237] width 16 height 16
click at [10, 233] on button "play_arrow" at bounding box center [12, 237] width 16 height 16
click at [16, 234] on button "pause" at bounding box center [12, 237] width 16 height 16
click at [13, 234] on button "play_arrow" at bounding box center [12, 237] width 16 height 16
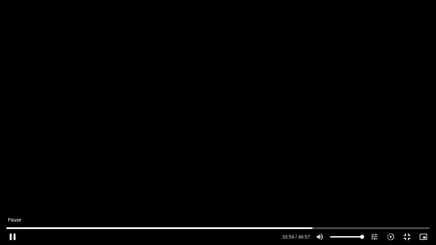
click at [10, 235] on button "pause" at bounding box center [12, 237] width 16 height 16
click at [11, 233] on button "play_arrow" at bounding box center [12, 237] width 16 height 16
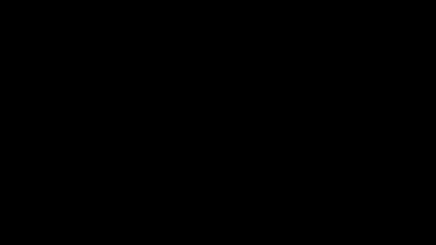
click at [12, 234] on button "pause" at bounding box center [12, 237] width 16 height 16
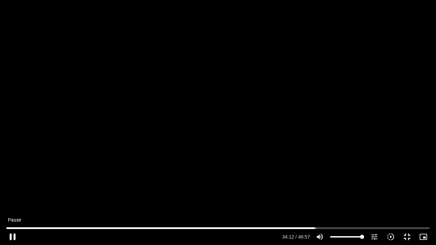
click at [14, 236] on button "pause" at bounding box center [12, 237] width 16 height 16
click at [14, 234] on button "play_arrow" at bounding box center [12, 237] width 16 height 16
click at [12, 233] on button "pause" at bounding box center [12, 237] width 16 height 16
click at [11, 236] on button "play_arrow" at bounding box center [12, 237] width 16 height 16
click at [13, 235] on button "pause" at bounding box center [12, 237] width 16 height 16
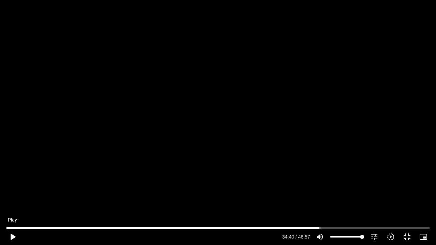
click at [15, 235] on button "play_arrow" at bounding box center [12, 237] width 16 height 16
click at [12, 234] on button "pause" at bounding box center [12, 237] width 16 height 16
click at [13, 234] on button "play_arrow" at bounding box center [12, 237] width 16 height 16
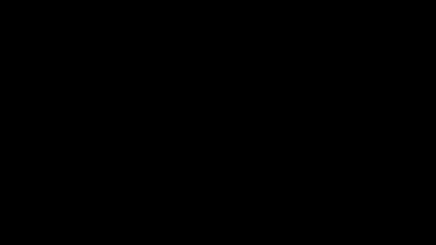
click at [13, 234] on button "pause" at bounding box center [12, 237] width 16 height 16
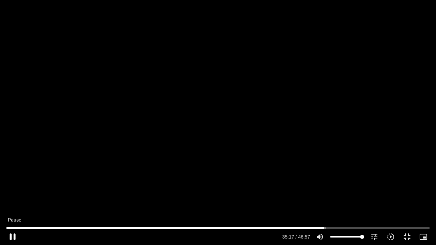
click at [13, 233] on button "pause" at bounding box center [12, 237] width 16 height 16
click at [13, 233] on button "play_arrow" at bounding box center [12, 237] width 16 height 16
click at [12, 232] on button "pause" at bounding box center [12, 237] width 16 height 16
click at [14, 236] on button "play_arrow" at bounding box center [12, 237] width 16 height 16
click at [15, 236] on button "pause" at bounding box center [12, 237] width 16 height 16
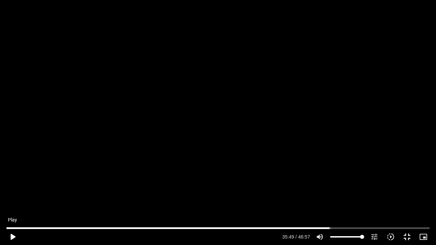
click at [10, 234] on button "play_arrow" at bounding box center [12, 237] width 16 height 16
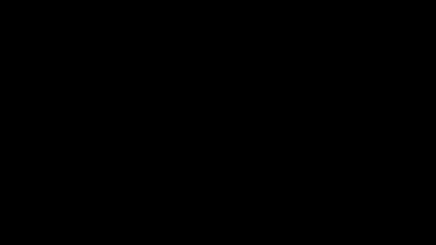
click at [13, 235] on button "pause" at bounding box center [12, 237] width 16 height 16
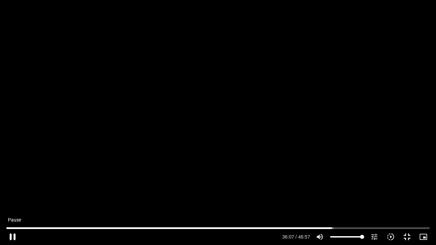
click at [10, 235] on button "pause" at bounding box center [12, 237] width 16 height 16
click at [14, 234] on button "play_arrow" at bounding box center [12, 237] width 16 height 16
click at [12, 236] on button "pause" at bounding box center [12, 237] width 16 height 16
click at [12, 234] on button "play_arrow" at bounding box center [12, 237] width 16 height 16
click at [13, 234] on button "pause" at bounding box center [12, 237] width 16 height 16
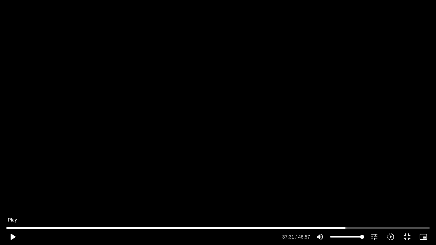
click at [9, 236] on button "play_arrow" at bounding box center [12, 237] width 16 height 16
click at [12, 235] on button "pause" at bounding box center [12, 237] width 16 height 16
click at [12, 235] on button "play_arrow" at bounding box center [12, 237] width 16 height 16
click at [12, 236] on button "pause" at bounding box center [12, 237] width 16 height 16
click at [11, 236] on button "play_arrow" at bounding box center [12, 237] width 16 height 16
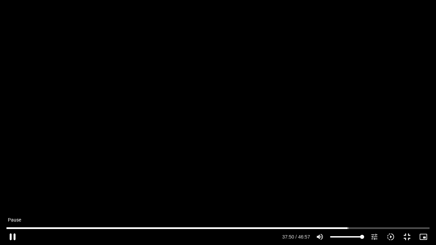
click at [11, 235] on button "pause" at bounding box center [12, 237] width 16 height 16
click at [14, 236] on button "play_arrow" at bounding box center [12, 237] width 16 height 16
click at [12, 234] on button "pause" at bounding box center [12, 237] width 16 height 16
click at [12, 234] on button "play_arrow" at bounding box center [12, 237] width 16 height 16
click at [11, 234] on button "pause" at bounding box center [12, 237] width 16 height 16
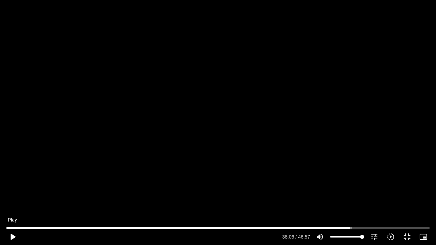
click at [12, 235] on button "play_arrow" at bounding box center [12, 237] width 16 height 16
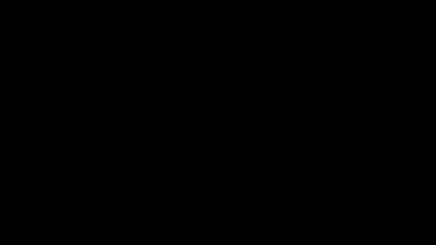
click at [12, 229] on button "pause" at bounding box center [12, 237] width 16 height 16
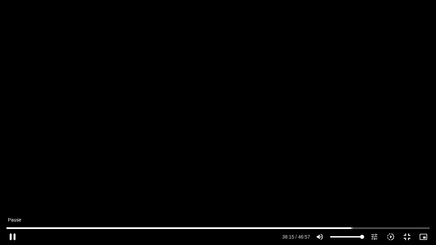
click at [12, 236] on button "pause" at bounding box center [12, 237] width 16 height 16
click at [9, 234] on button "play_arrow" at bounding box center [12, 237] width 16 height 16
click at [9, 233] on button "pause" at bounding box center [12, 237] width 16 height 16
click at [10, 234] on button "play_arrow" at bounding box center [12, 237] width 16 height 16
click at [12, 236] on button "pause" at bounding box center [12, 237] width 16 height 16
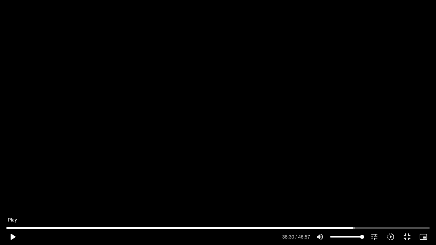
click at [11, 235] on button "play_arrow" at bounding box center [12, 237] width 16 height 16
click at [11, 235] on button "pause" at bounding box center [12, 237] width 16 height 16
click at [10, 236] on button "play_arrow" at bounding box center [12, 237] width 16 height 16
click at [12, 235] on button "pause" at bounding box center [12, 237] width 16 height 16
click at [14, 234] on button "play_arrow" at bounding box center [12, 237] width 16 height 16
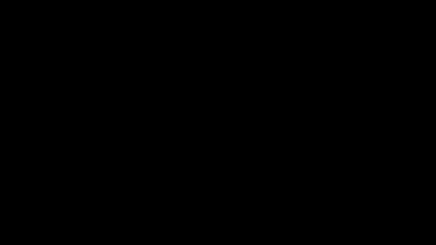
click at [14, 233] on button "pause" at bounding box center [12, 237] width 16 height 16
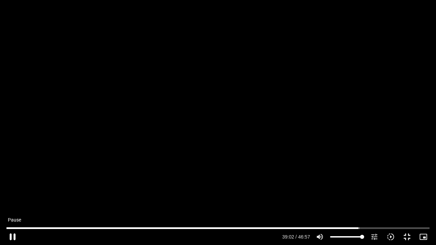
click at [17, 233] on button "pause" at bounding box center [12, 237] width 16 height 16
click at [13, 229] on input "Seek" at bounding box center [217, 228] width 423 height 4
click at [285, 227] on input "Seek" at bounding box center [217, 228] width 423 height 4
click at [290, 229] on input "Seek" at bounding box center [217, 228] width 423 height 4
click at [304, 227] on input "Seek" at bounding box center [217, 228] width 423 height 4
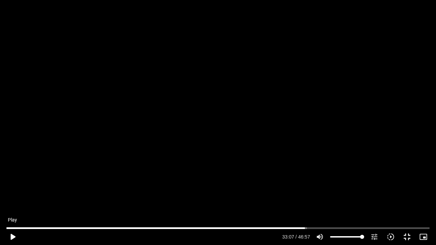
click at [13, 233] on button "play_arrow" at bounding box center [12, 237] width 16 height 16
click at [323, 226] on input "Seek" at bounding box center [217, 228] width 423 height 4
click at [338, 227] on input "Seek" at bounding box center [217, 228] width 423 height 4
click at [351, 228] on input "Seek" at bounding box center [217, 228] width 423 height 4
click at [360, 226] on input "Seek" at bounding box center [217, 228] width 423 height 4
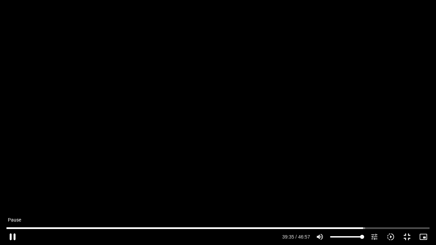
click at [11, 234] on button "pause" at bounding box center [12, 237] width 16 height 16
click at [15, 234] on button "play_arrow" at bounding box center [12, 237] width 16 height 16
click at [16, 234] on button "pause" at bounding box center [12, 237] width 16 height 16
click at [12, 234] on button "play_arrow" at bounding box center [12, 237] width 16 height 16
click at [13, 235] on button "pause" at bounding box center [12, 237] width 16 height 16
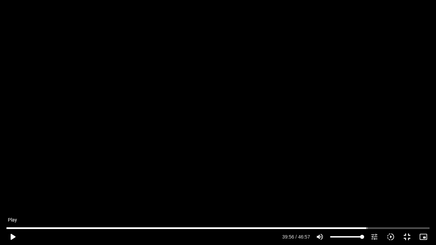
click at [10, 235] on button "play_arrow" at bounding box center [12, 237] width 16 height 16
click at [11, 236] on button "pause" at bounding box center [12, 237] width 16 height 16
click at [12, 234] on button "play_arrow" at bounding box center [12, 237] width 16 height 16
click at [12, 234] on button "pause" at bounding box center [12, 237] width 16 height 16
click at [14, 235] on button "play_arrow" at bounding box center [12, 237] width 16 height 16
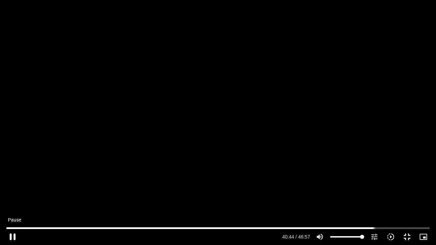
click at [14, 235] on button "pause" at bounding box center [12, 237] width 16 height 16
click at [14, 234] on button "play_arrow" at bounding box center [12, 237] width 16 height 16
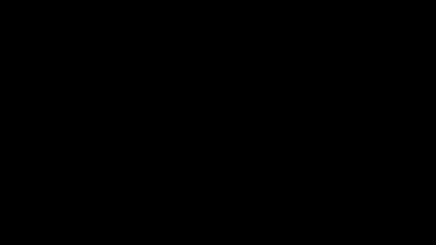
click at [11, 234] on button "pause" at bounding box center [12, 237] width 16 height 16
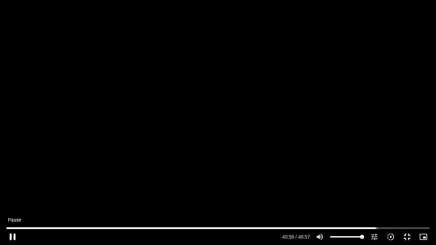
click at [13, 237] on button "pause" at bounding box center [12, 237] width 16 height 16
click at [15, 235] on button "play_arrow" at bounding box center [12, 237] width 16 height 16
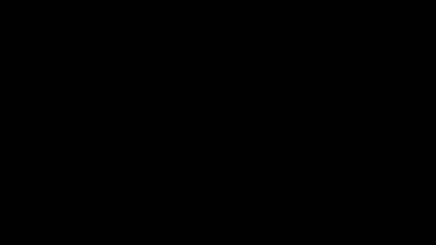
click at [12, 236] on button "pause" at bounding box center [12, 237] width 16 height 16
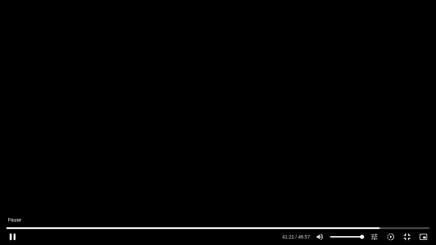
click at [12, 234] on button "pause" at bounding box center [12, 237] width 16 height 16
click at [377, 228] on input "Seek" at bounding box center [217, 228] width 423 height 4
click at [376, 229] on input "Seek" at bounding box center [217, 228] width 423 height 4
click at [14, 233] on button "play_arrow" at bounding box center [12, 237] width 16 height 16
click at [9, 233] on button "pause" at bounding box center [12, 237] width 16 height 16
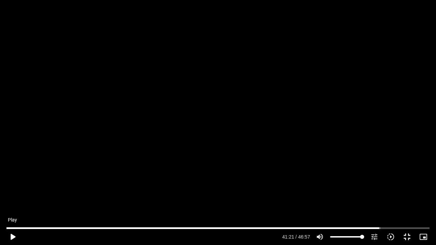
click at [8, 235] on button "play_arrow" at bounding box center [12, 237] width 16 height 16
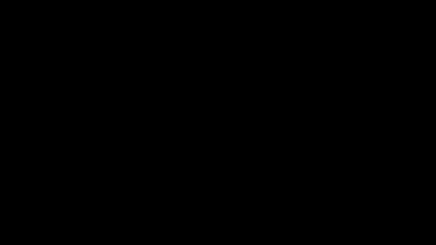
click at [11, 234] on button "pause" at bounding box center [12, 237] width 16 height 16
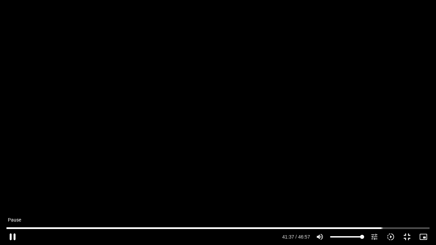
click at [11, 231] on button "pause" at bounding box center [12, 237] width 16 height 16
click at [11, 235] on button "play_arrow" at bounding box center [12, 237] width 16 height 16
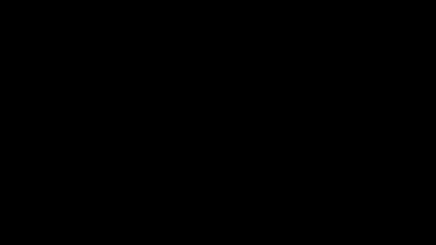
click at [11, 235] on button "pause" at bounding box center [12, 237] width 16 height 16
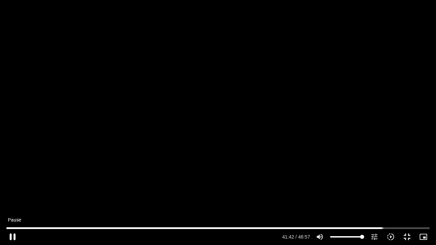
click at [13, 233] on button "pause" at bounding box center [12, 237] width 16 height 16
click at [14, 236] on button "play_arrow" at bounding box center [12, 237] width 16 height 16
click at [14, 235] on button "pause" at bounding box center [12, 237] width 16 height 16
click at [13, 234] on button "play_arrow" at bounding box center [12, 237] width 16 height 16
click at [9, 233] on button "pause" at bounding box center [12, 237] width 16 height 16
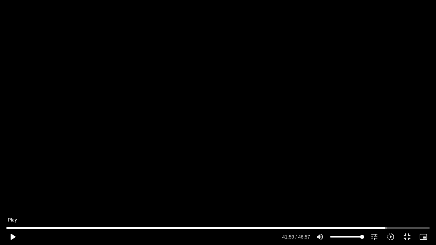
click at [10, 234] on button "play_arrow" at bounding box center [12, 237] width 16 height 16
click at [11, 236] on button "pause" at bounding box center [12, 237] width 16 height 16
click at [13, 234] on button "play_arrow" at bounding box center [12, 237] width 16 height 16
click at [12, 234] on button "pause" at bounding box center [12, 237] width 16 height 16
click at [12, 235] on button "play_arrow" at bounding box center [12, 237] width 16 height 16
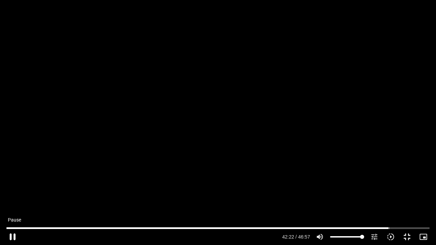
click at [11, 234] on button "pause" at bounding box center [12, 237] width 16 height 16
click at [11, 234] on button "play_arrow" at bounding box center [12, 237] width 16 height 16
click at [11, 235] on button "pause" at bounding box center [12, 237] width 16 height 16
click at [10, 234] on button "play_arrow" at bounding box center [12, 237] width 16 height 16
click at [12, 234] on button "pause" at bounding box center [12, 237] width 16 height 16
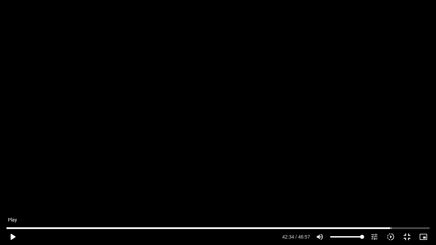
click at [16, 233] on button "play_arrow" at bounding box center [12, 237] width 16 height 16
click at [13, 236] on button "pause" at bounding box center [12, 237] width 16 height 16
click at [13, 236] on button "play_arrow" at bounding box center [12, 237] width 16 height 16
click at [12, 232] on button "pause" at bounding box center [12, 237] width 16 height 16
click at [12, 236] on button "play_arrow" at bounding box center [12, 237] width 16 height 16
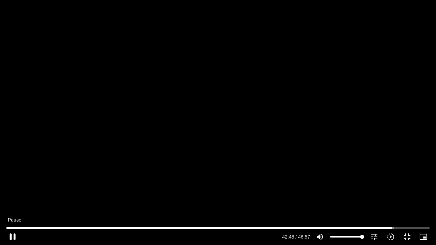
click at [11, 234] on button "pause" at bounding box center [12, 237] width 16 height 16
click at [12, 235] on button "play_arrow" at bounding box center [12, 237] width 16 height 16
click at [12, 234] on button "pause" at bounding box center [12, 237] width 16 height 16
click at [13, 234] on button "play_arrow" at bounding box center [12, 237] width 16 height 16
click at [10, 233] on button "pause" at bounding box center [12, 237] width 16 height 16
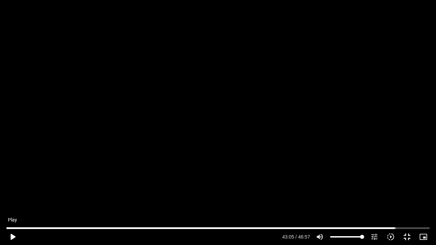
click at [11, 234] on button "play_arrow" at bounding box center [12, 237] width 16 height 16
click at [13, 232] on button "pause" at bounding box center [12, 237] width 16 height 16
click at [12, 232] on button "play_arrow" at bounding box center [12, 237] width 16 height 16
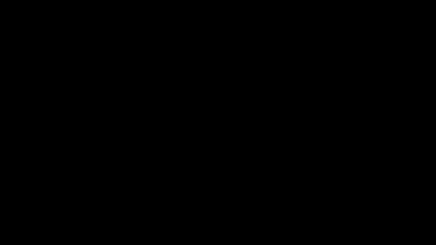
click at [12, 232] on button "pause" at bounding box center [12, 237] width 16 height 16
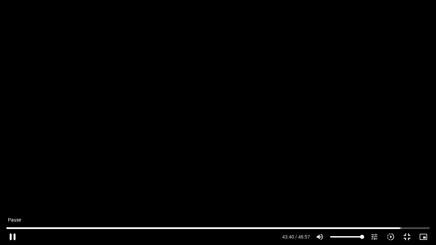
click at [13, 236] on button "pause" at bounding box center [12, 237] width 16 height 16
click at [12, 235] on button "play_arrow" at bounding box center [12, 237] width 16 height 16
click at [12, 236] on button "pause" at bounding box center [12, 237] width 16 height 16
click at [14, 233] on button "play_arrow" at bounding box center [12, 237] width 16 height 16
click at [11, 234] on button "pause" at bounding box center [12, 237] width 16 height 16
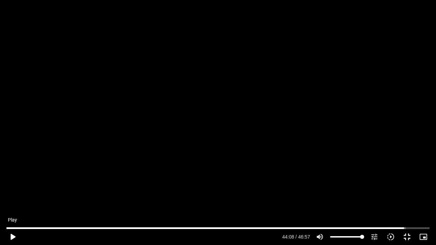
click at [12, 236] on button "play_arrow" at bounding box center [12, 237] width 16 height 16
click at [14, 233] on button "pause" at bounding box center [12, 237] width 16 height 16
click at [13, 233] on button "play_arrow" at bounding box center [12, 237] width 16 height 16
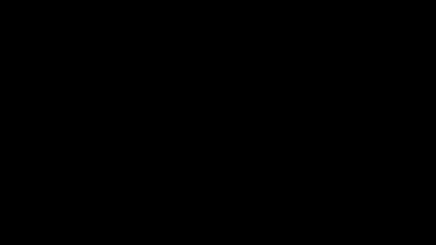
click at [13, 233] on button "pause" at bounding box center [12, 237] width 16 height 16
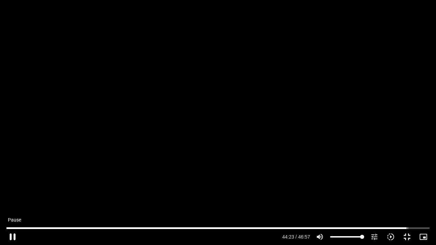
click at [13, 235] on button "pause" at bounding box center [12, 237] width 16 height 16
click at [15, 234] on button "play_arrow" at bounding box center [12, 237] width 16 height 16
click at [12, 236] on button "pause" at bounding box center [12, 237] width 16 height 16
click at [15, 237] on button "play_arrow" at bounding box center [12, 237] width 16 height 16
click at [14, 234] on button "pause" at bounding box center [12, 237] width 16 height 16
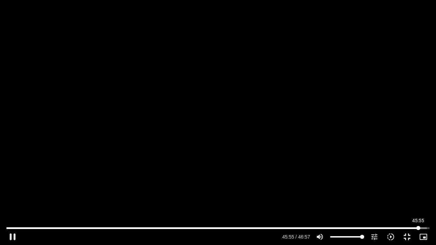
click at [418, 227] on input "Seek" at bounding box center [217, 228] width 423 height 4
click at [12, 234] on button "play_arrow" at bounding box center [12, 237] width 16 height 16
click at [13, 230] on button "pause" at bounding box center [12, 237] width 16 height 16
click at [12, 234] on button "play_arrow" at bounding box center [12, 237] width 16 height 16
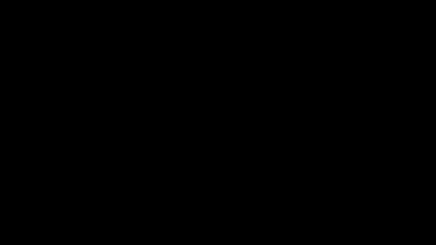
click at [11, 234] on button "pause" at bounding box center [12, 237] width 16 height 16
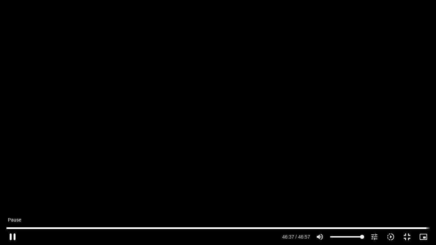
click at [12, 233] on button "pause" at bounding box center [12, 237] width 16 height 16
click at [12, 234] on button "play_arrow" at bounding box center [12, 237] width 16 height 16
click at [14, 235] on button "pause" at bounding box center [12, 237] width 16 height 16
click at [12, 235] on button "play_arrow" at bounding box center [12, 237] width 16 height 16
click at [405, 235] on button "fullscreen_exit" at bounding box center [407, 237] width 16 height 16
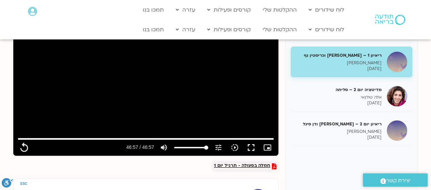
click at [257, 163] on span "חמלה בפעולה - תרגיל יום 1" at bounding box center [242, 166] width 56 height 6
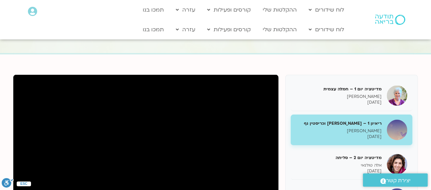
scroll to position [0, 0]
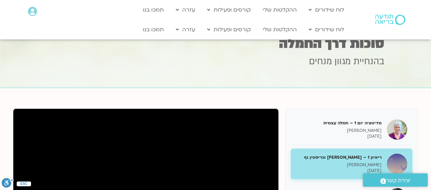
type input "2817.733333"
